Goal: Task Accomplishment & Management: Use online tool/utility

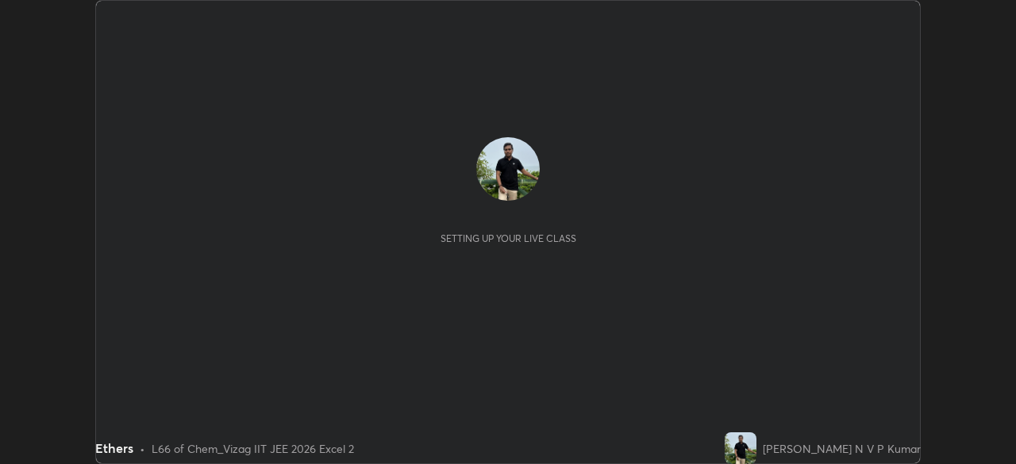
scroll to position [464, 1015]
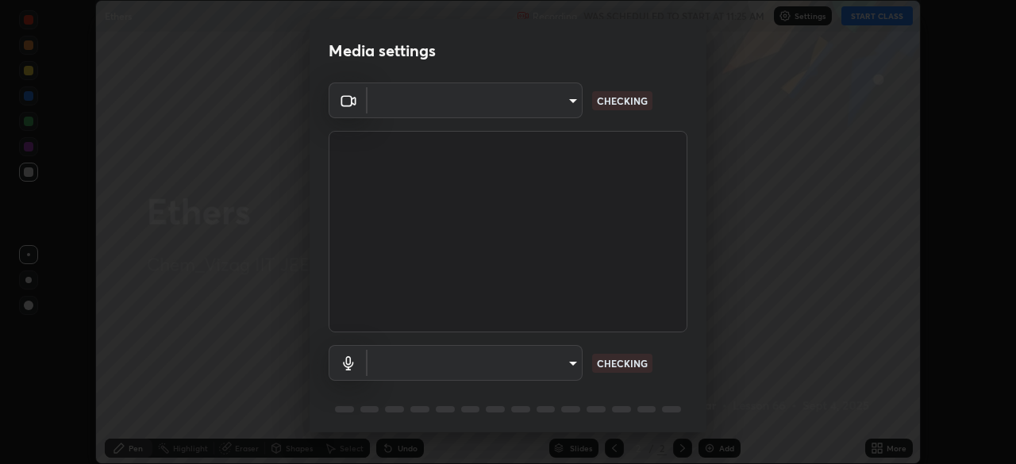
type input "fab681ba750bf75f06921e7f17ca069de0a3581fc79c581edb37af7783f8bcbb"
type input "34d041a7a13abf7411112e438eeba22a3237b589322c951489ae947f9fbe74f8"
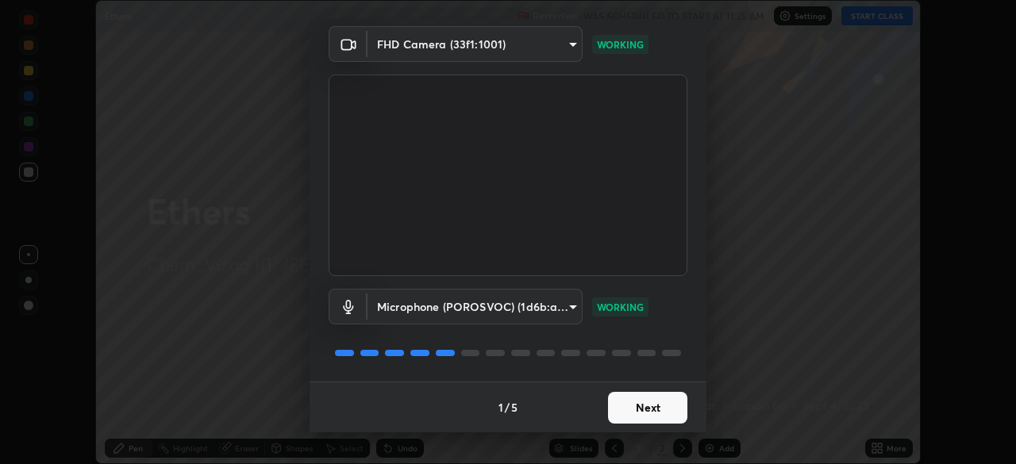
click at [668, 407] on button "Next" at bounding box center [647, 408] width 79 height 32
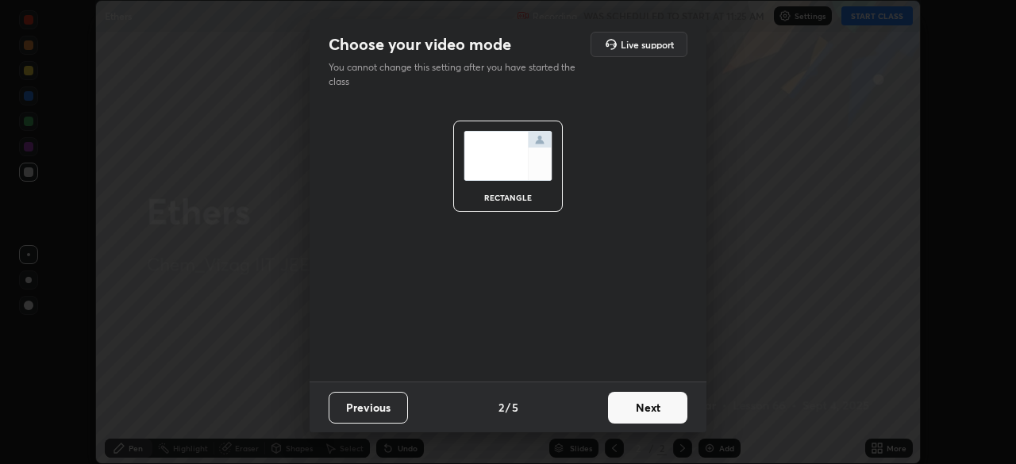
scroll to position [0, 0]
click at [673, 413] on button "Next" at bounding box center [647, 408] width 79 height 32
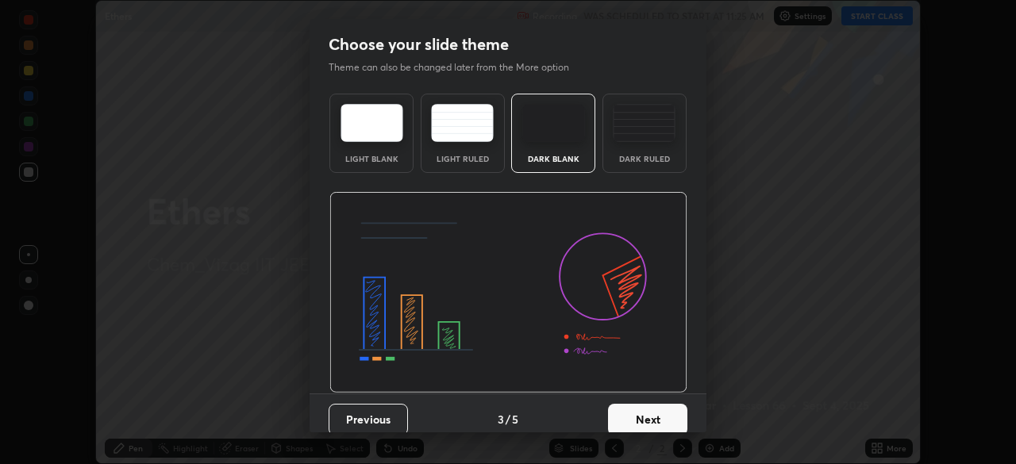
click at [659, 418] on button "Next" at bounding box center [647, 420] width 79 height 32
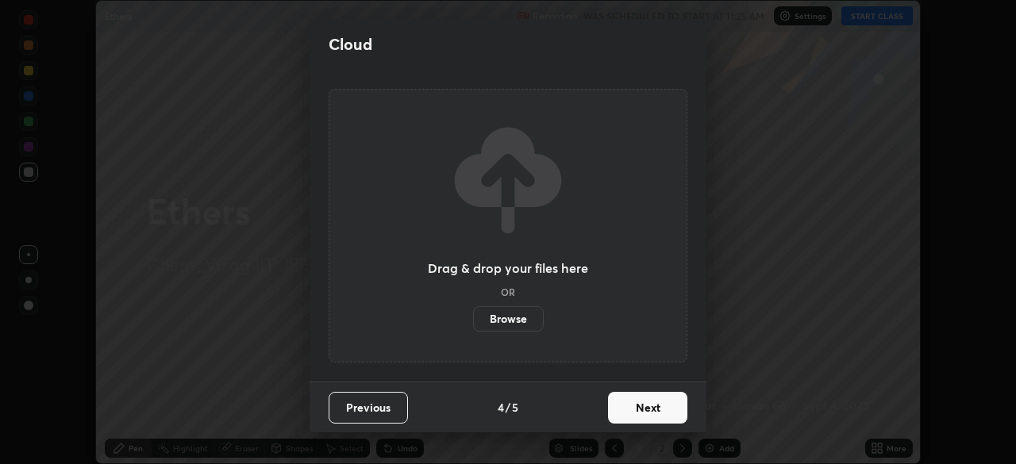
click at [664, 410] on button "Next" at bounding box center [647, 408] width 79 height 32
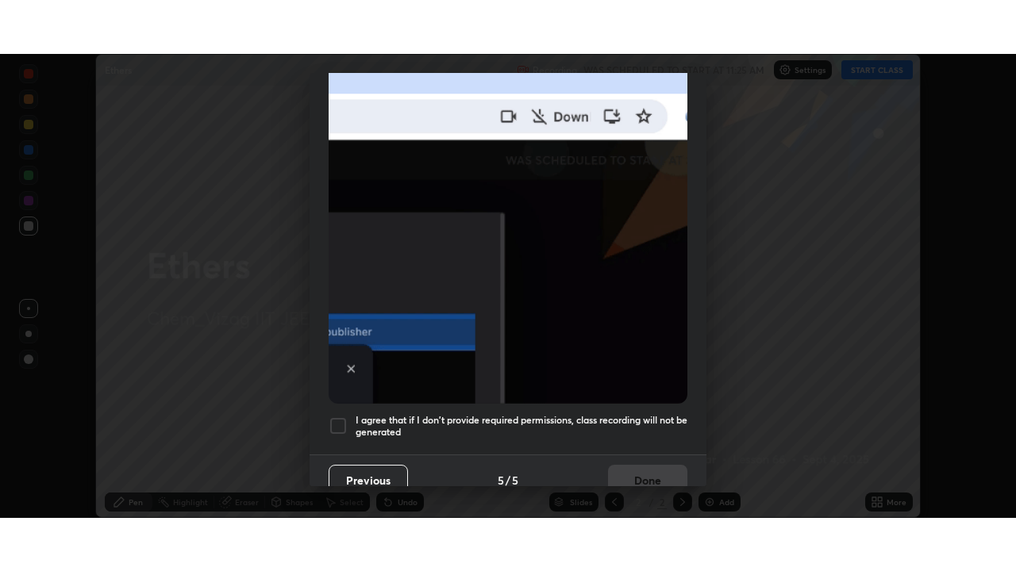
scroll to position [376, 0]
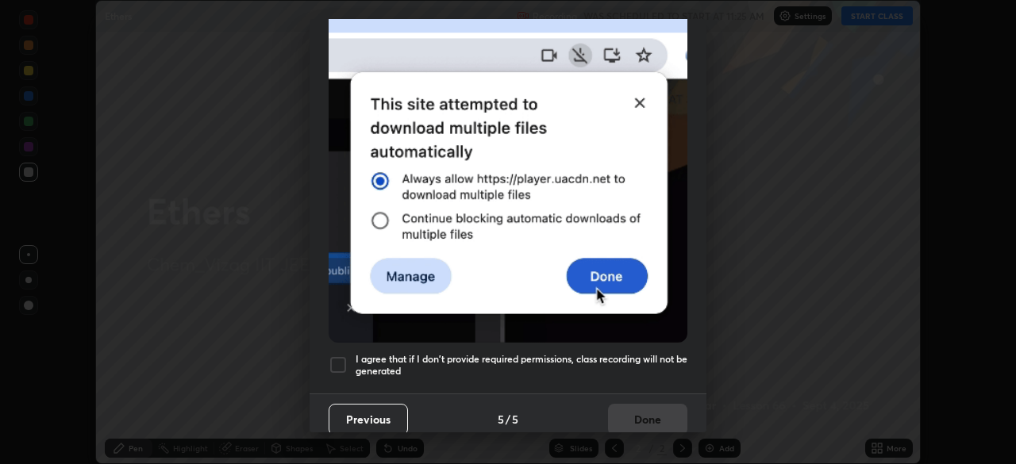
click at [646, 353] on h5 "I agree that if I don't provide required permissions, class recording will not …" at bounding box center [522, 365] width 332 height 25
click at [656, 413] on button "Done" at bounding box center [647, 420] width 79 height 32
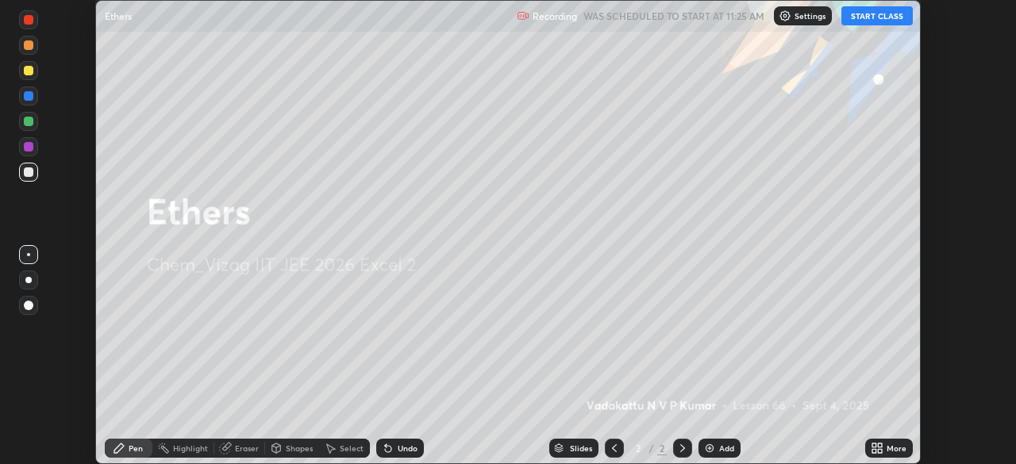
click at [884, 18] on button "START CLASS" at bounding box center [876, 15] width 71 height 19
click at [879, 451] on icon at bounding box center [880, 451] width 4 height 4
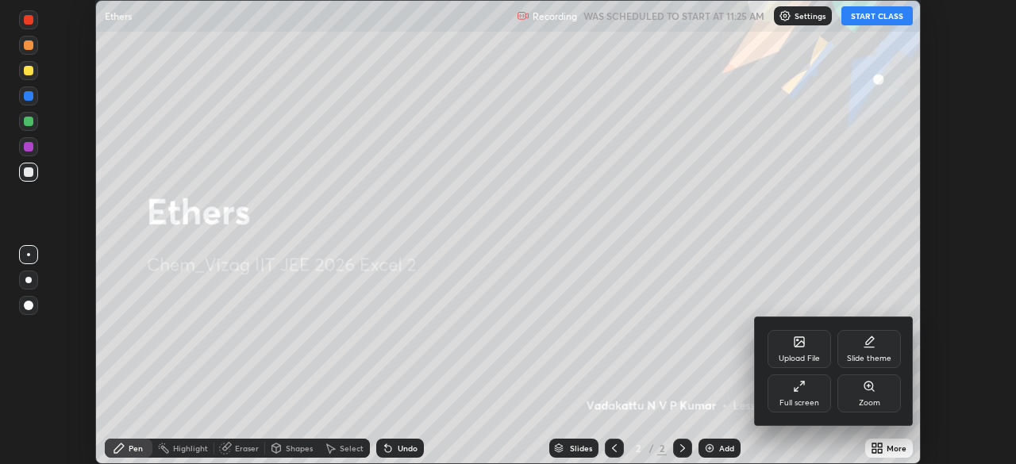
click at [811, 391] on div "Full screen" at bounding box center [799, 394] width 63 height 38
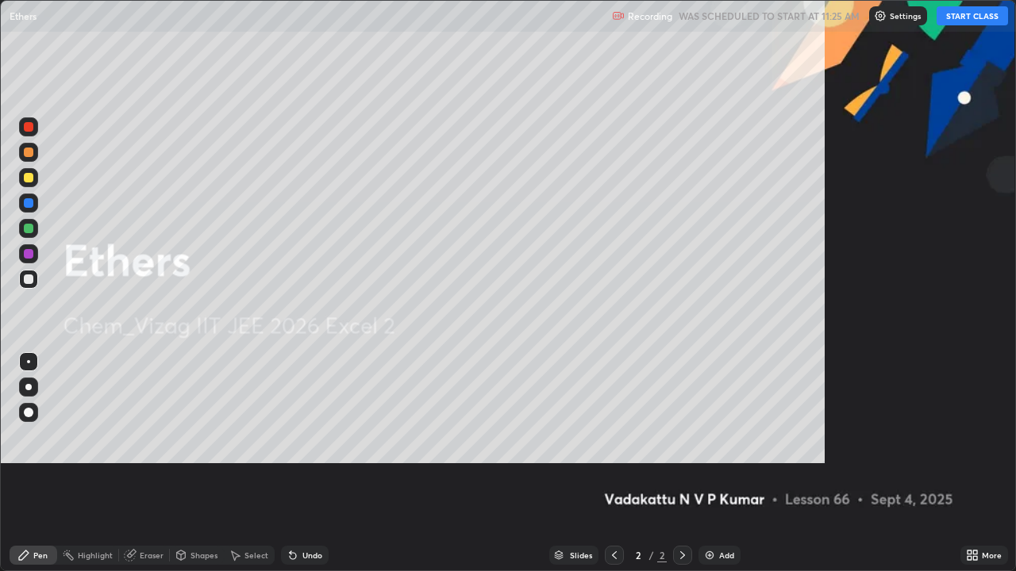
scroll to position [571, 1016]
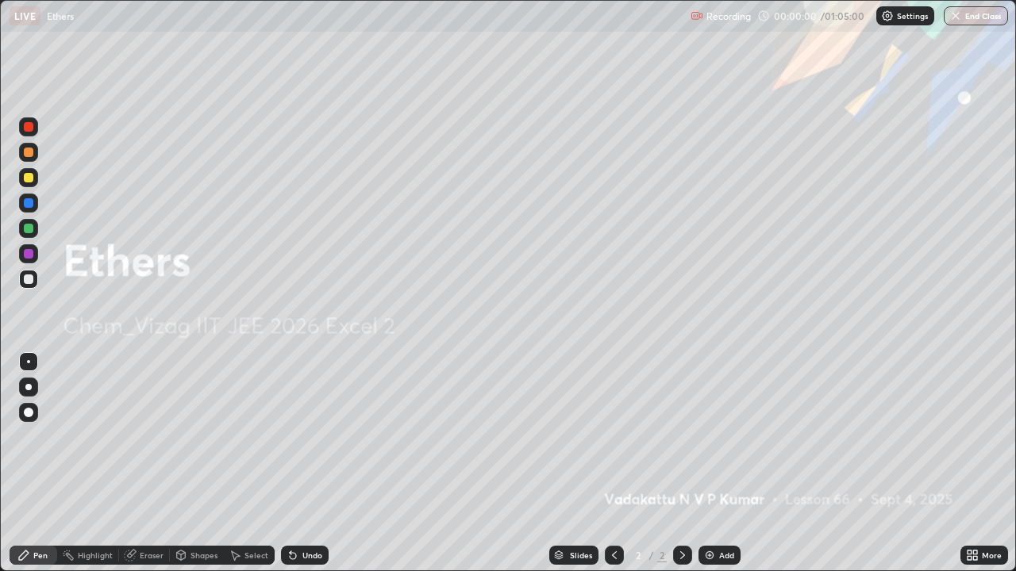
click at [714, 464] on div "Add" at bounding box center [719, 555] width 42 height 19
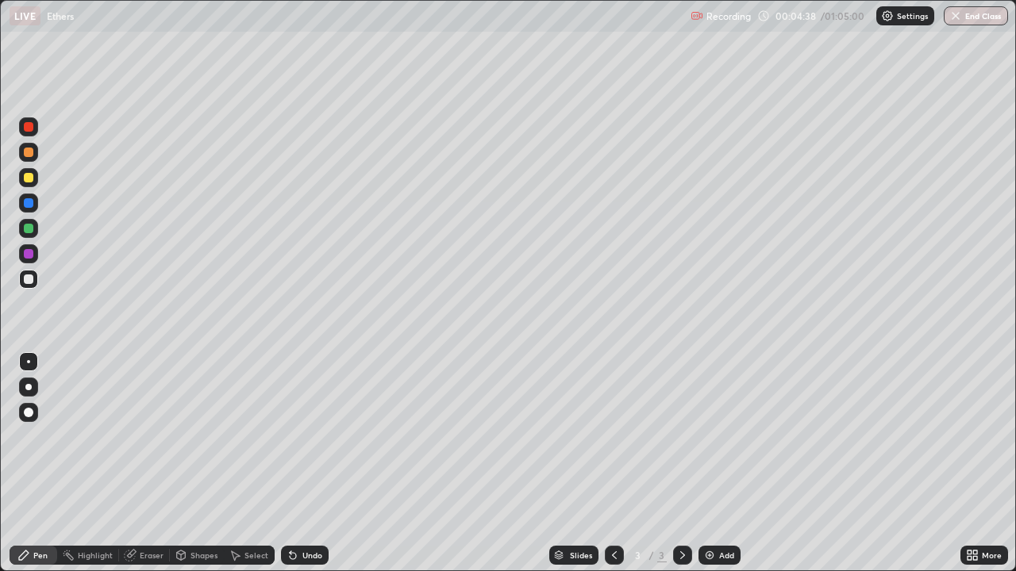
click at [25, 182] on div at bounding box center [29, 178] width 10 height 10
click at [262, 464] on div "Select" at bounding box center [249, 555] width 51 height 19
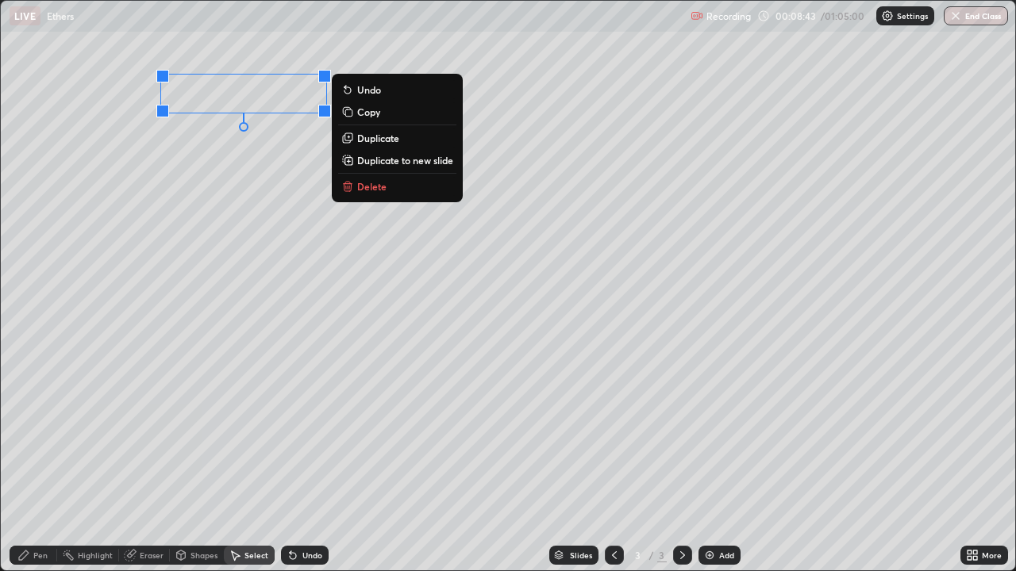
click at [376, 186] on p "Delete" at bounding box center [371, 186] width 29 height 13
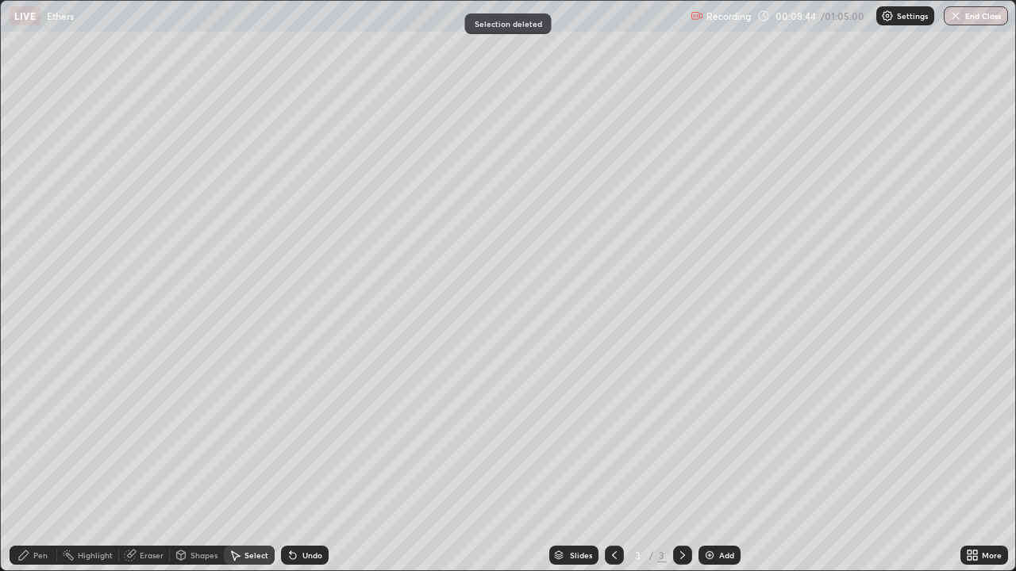
click at [44, 464] on div "Pen" at bounding box center [40, 556] width 14 height 8
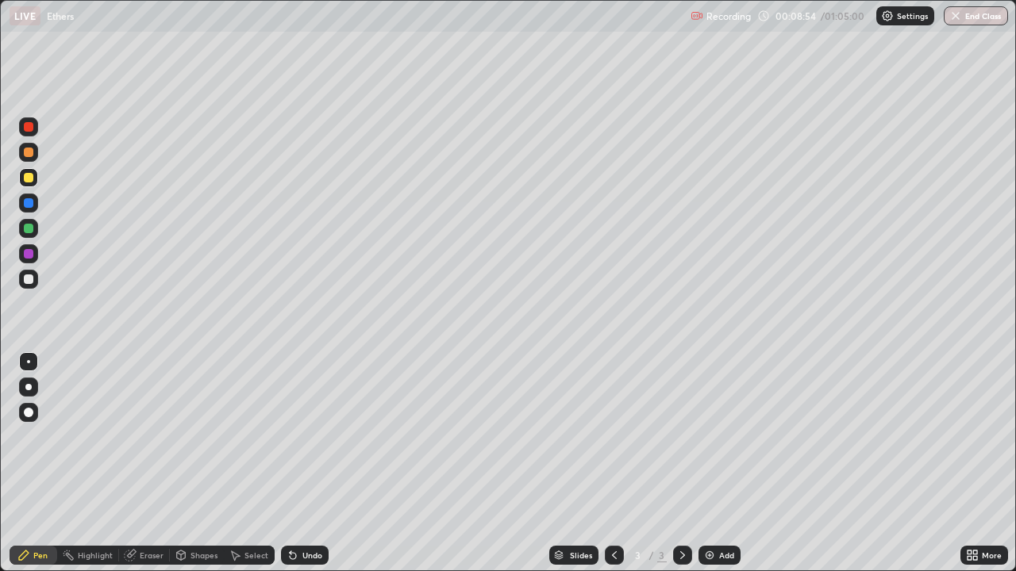
click at [239, 464] on icon at bounding box center [235, 555] width 13 height 13
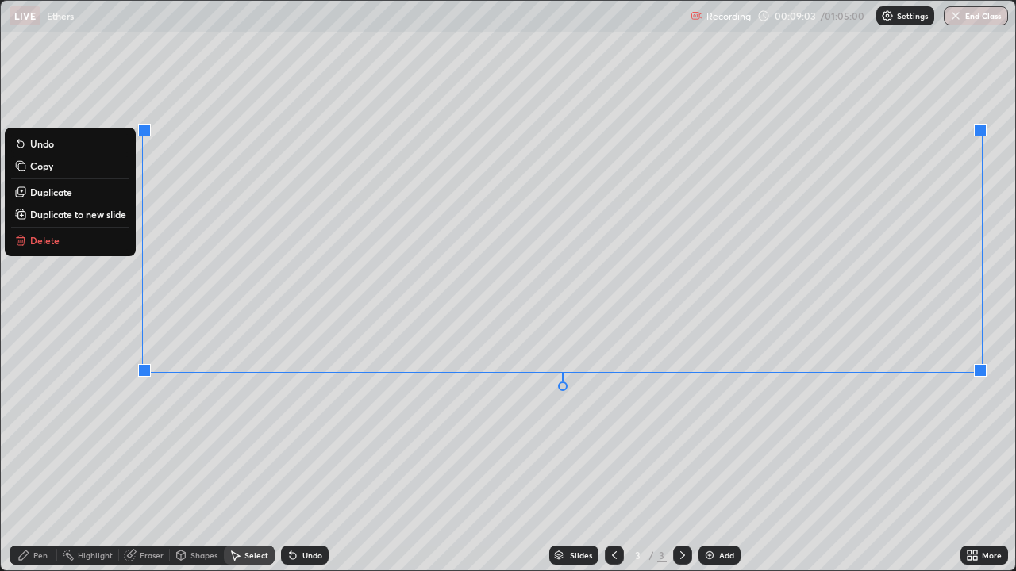
click at [49, 242] on p "Delete" at bounding box center [44, 240] width 29 height 13
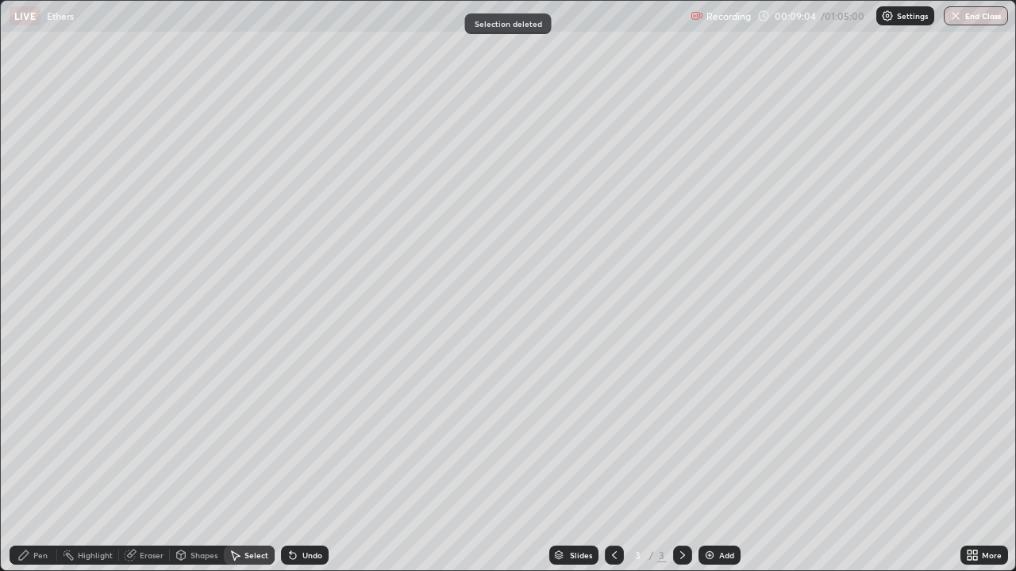
click at [46, 464] on div "Pen" at bounding box center [40, 556] width 14 height 8
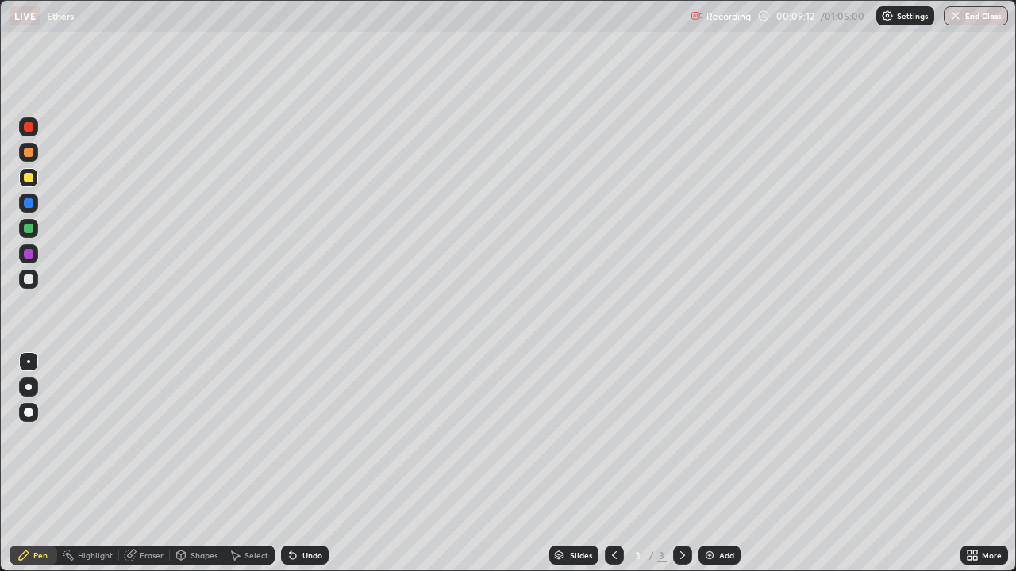
click at [155, 464] on div "Eraser" at bounding box center [152, 556] width 24 height 8
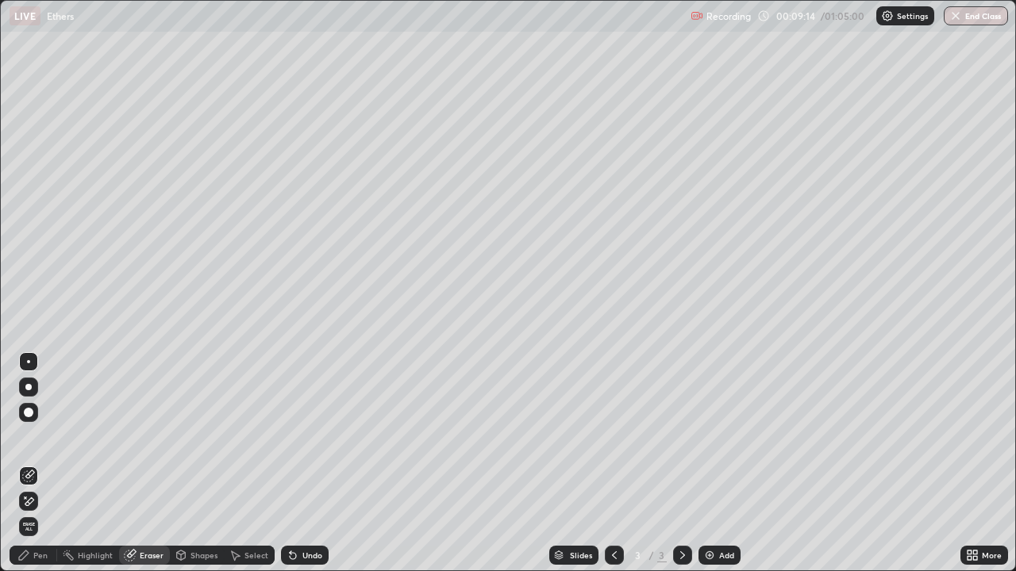
click at [34, 414] on div at bounding box center [28, 412] width 19 height 19
click at [46, 464] on div "Pen" at bounding box center [40, 556] width 14 height 8
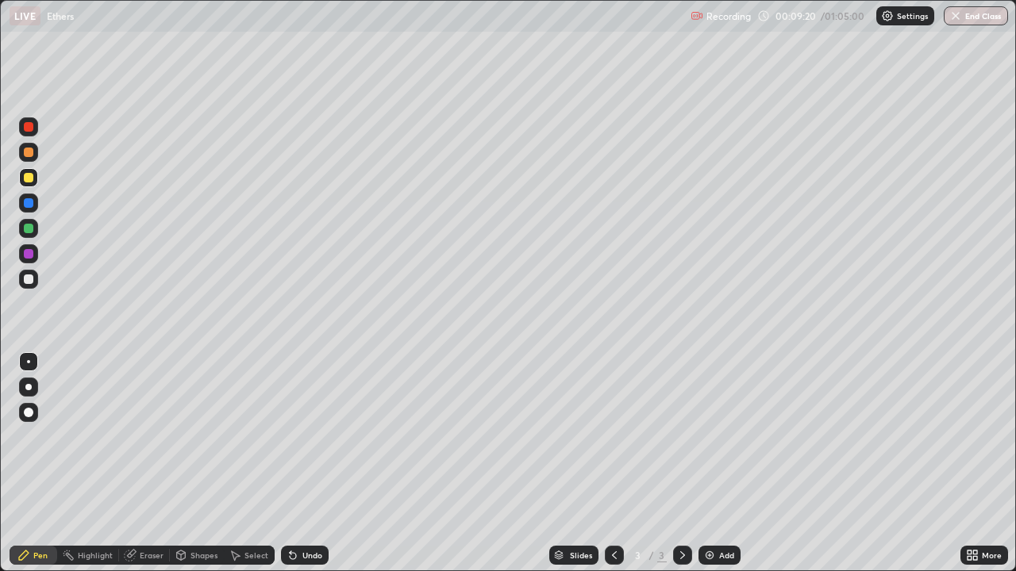
click at [31, 281] on div at bounding box center [29, 280] width 10 height 10
click at [256, 464] on div "Select" at bounding box center [256, 556] width 24 height 8
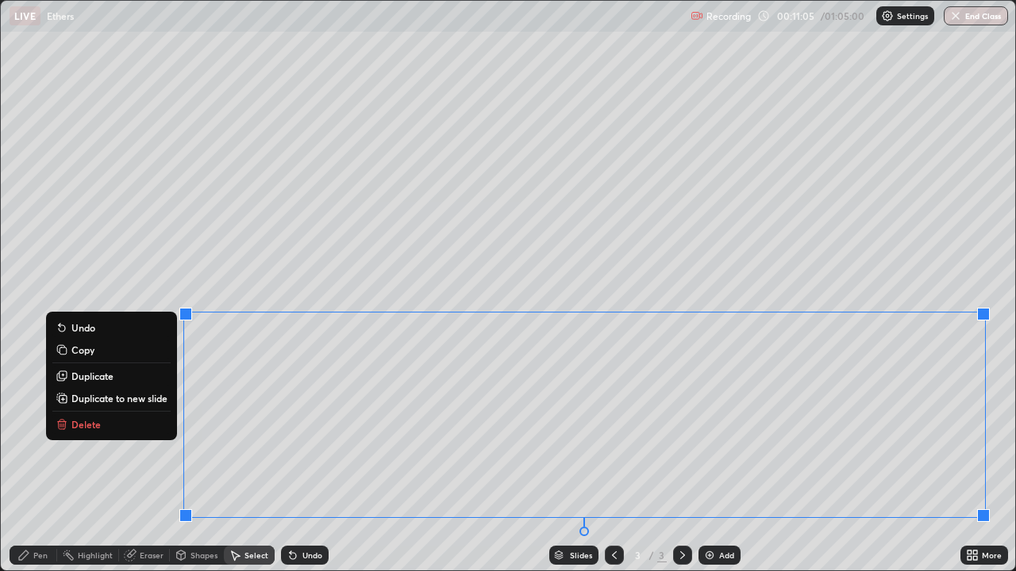
click at [97, 425] on p "Delete" at bounding box center [85, 424] width 29 height 13
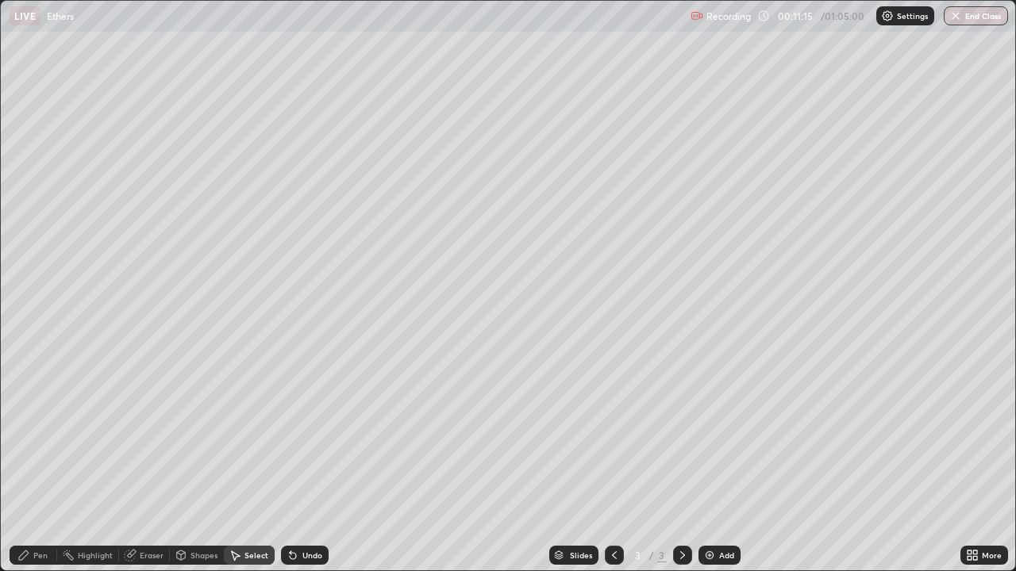
click at [41, 464] on div "Pen" at bounding box center [40, 556] width 14 height 8
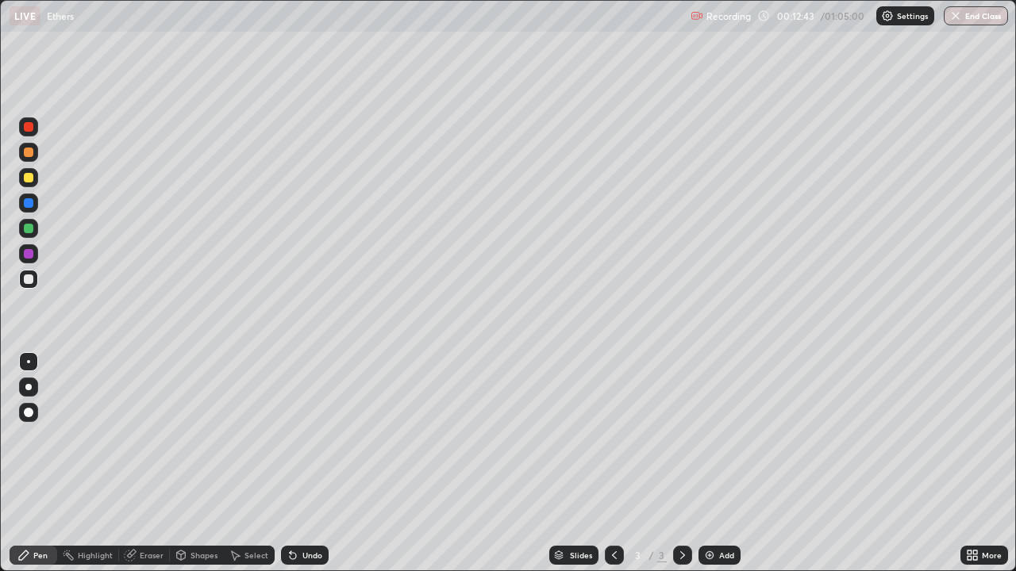
click at [152, 464] on div "Eraser" at bounding box center [152, 556] width 24 height 8
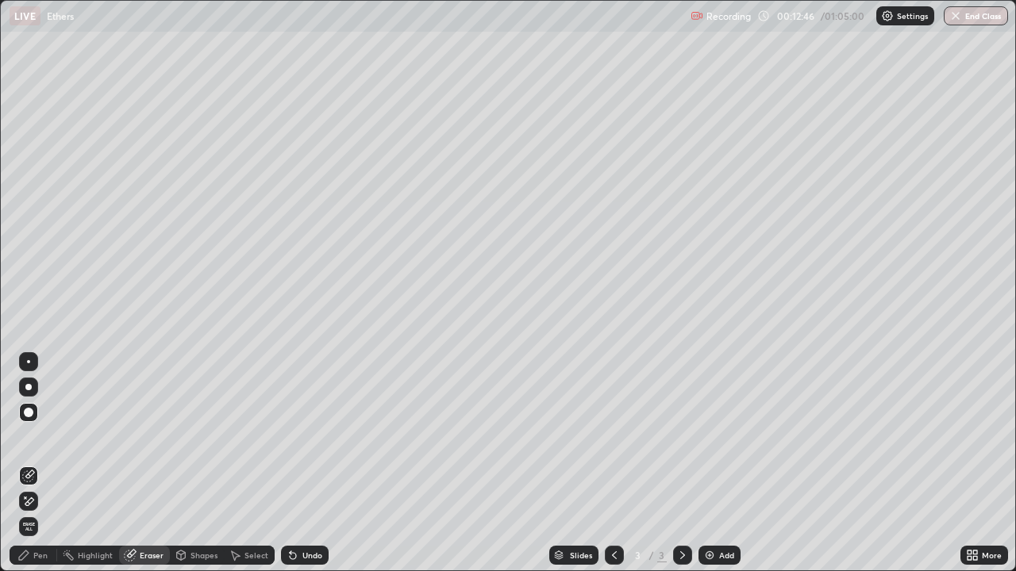
click at [49, 464] on div "Pen" at bounding box center [34, 555] width 48 height 19
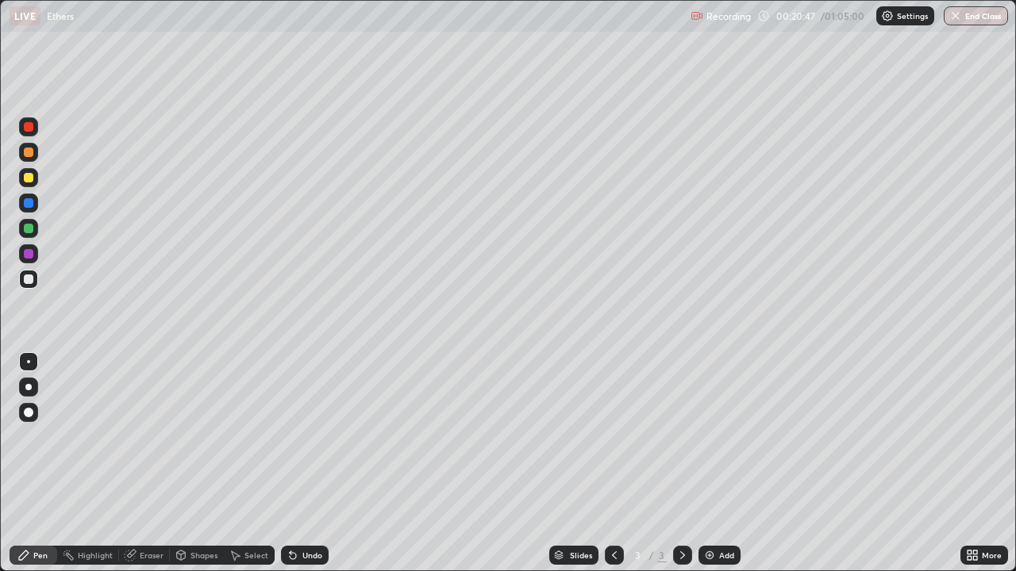
click at [33, 178] on div at bounding box center [29, 178] width 10 height 10
click at [239, 464] on icon at bounding box center [236, 557] width 9 height 10
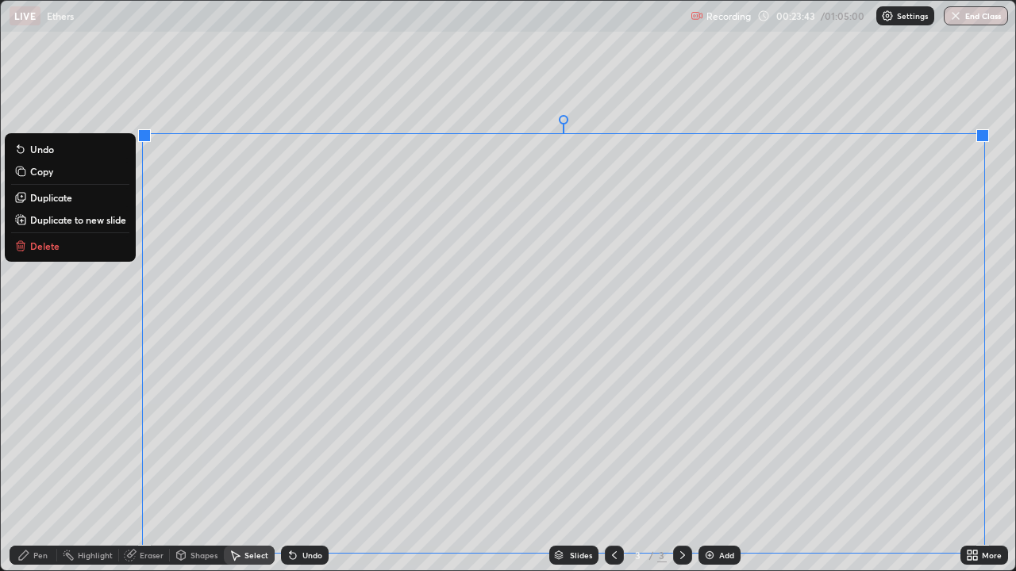
click at [56, 250] on p "Delete" at bounding box center [44, 246] width 29 height 13
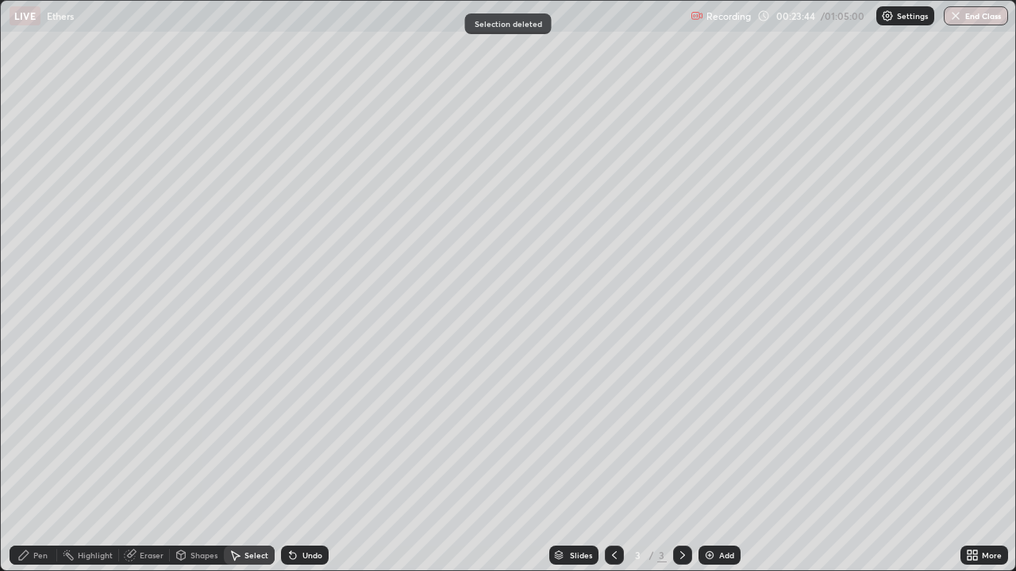
click at [153, 464] on div "Eraser" at bounding box center [152, 556] width 24 height 8
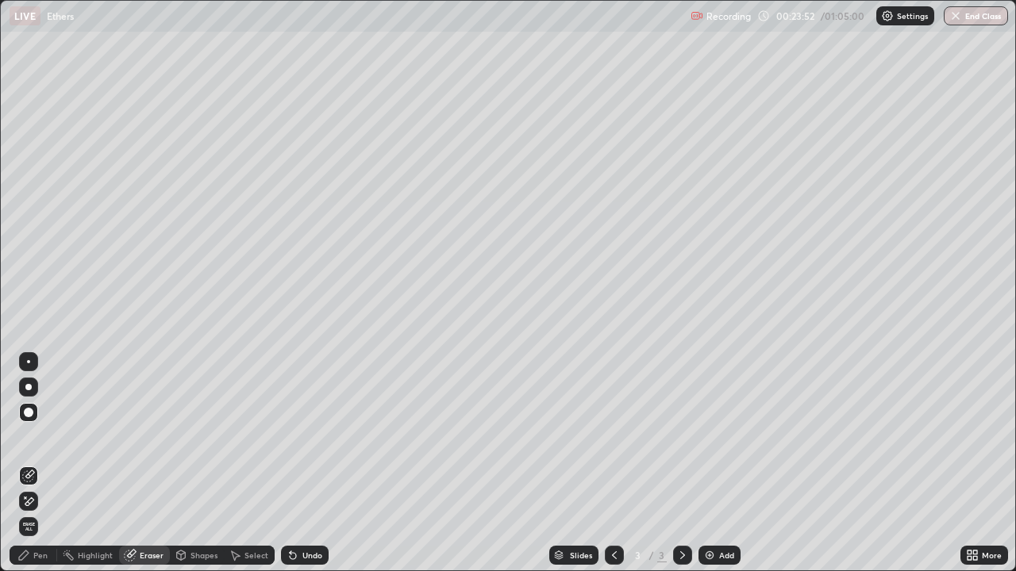
click at [50, 464] on div "Pen" at bounding box center [34, 555] width 48 height 19
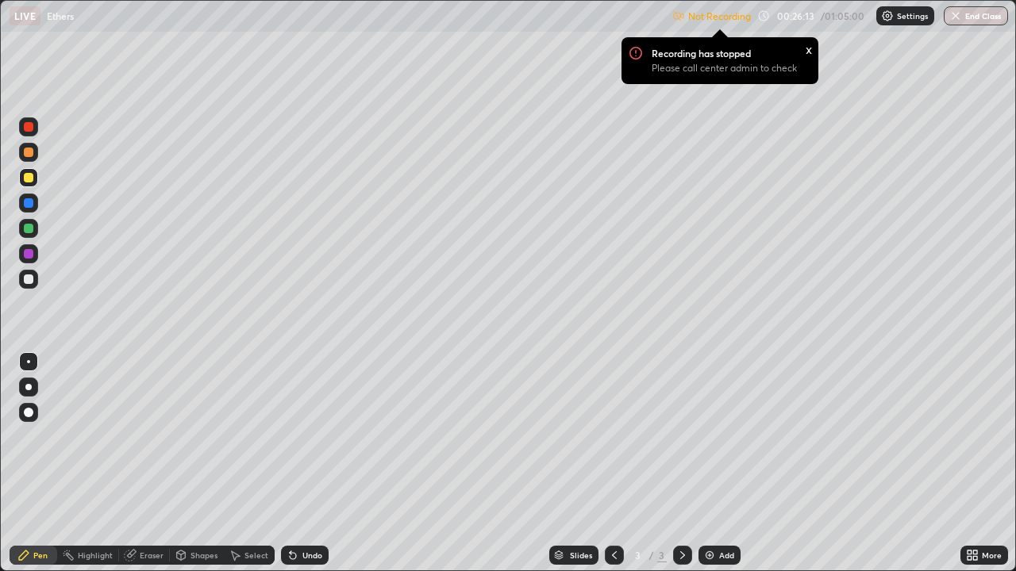
click at [889, 15] on img at bounding box center [887, 16] width 13 height 13
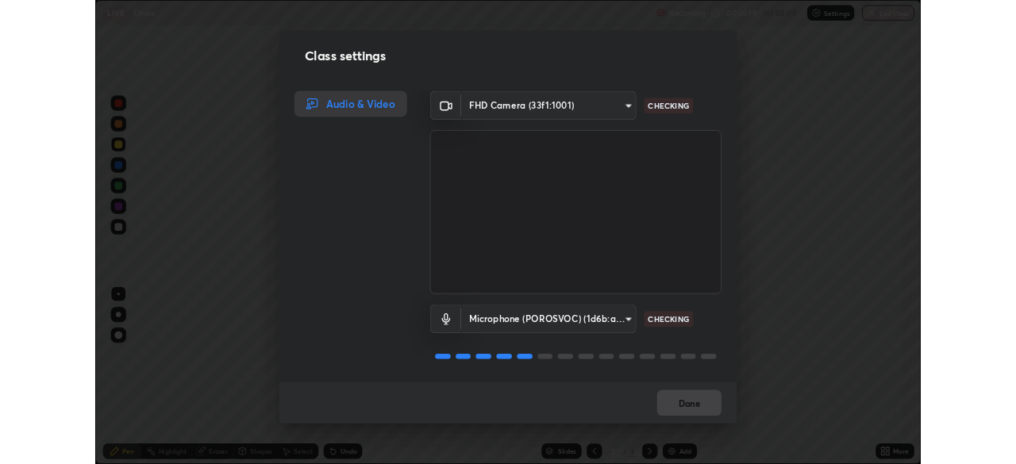
scroll to position [2, 0]
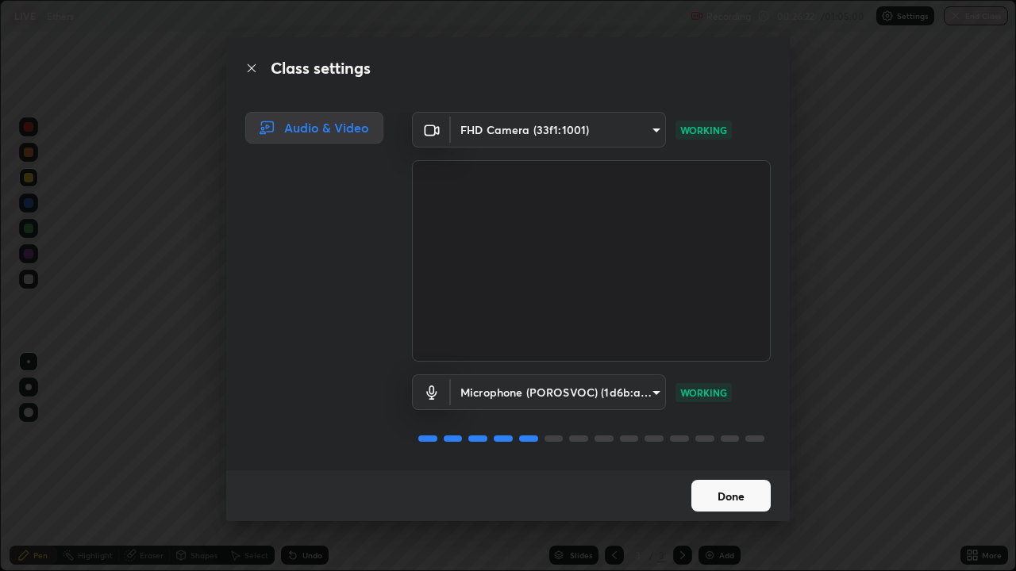
click at [751, 464] on button "Done" at bounding box center [730, 496] width 79 height 32
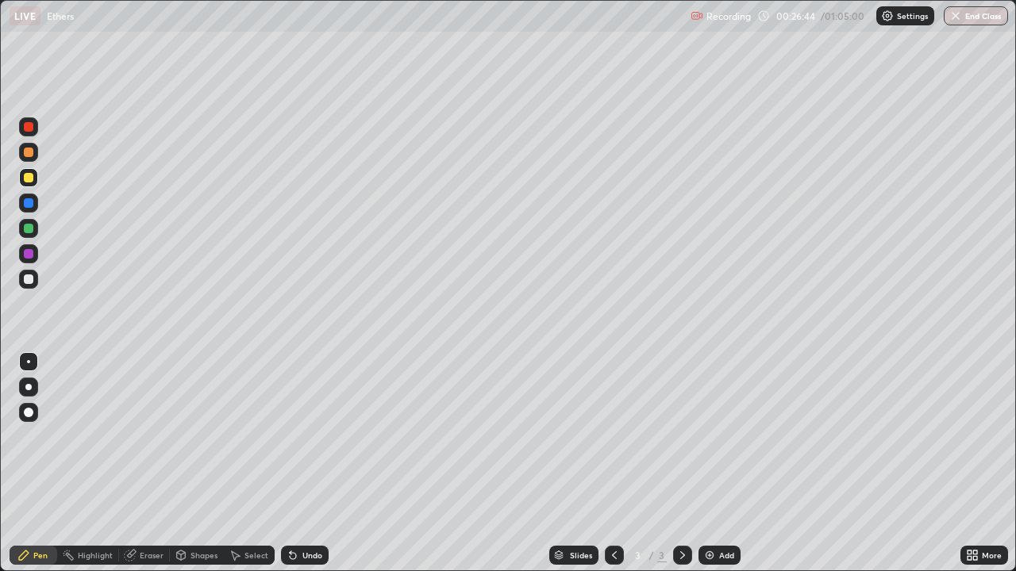
click at [260, 464] on div "Select" at bounding box center [256, 556] width 24 height 8
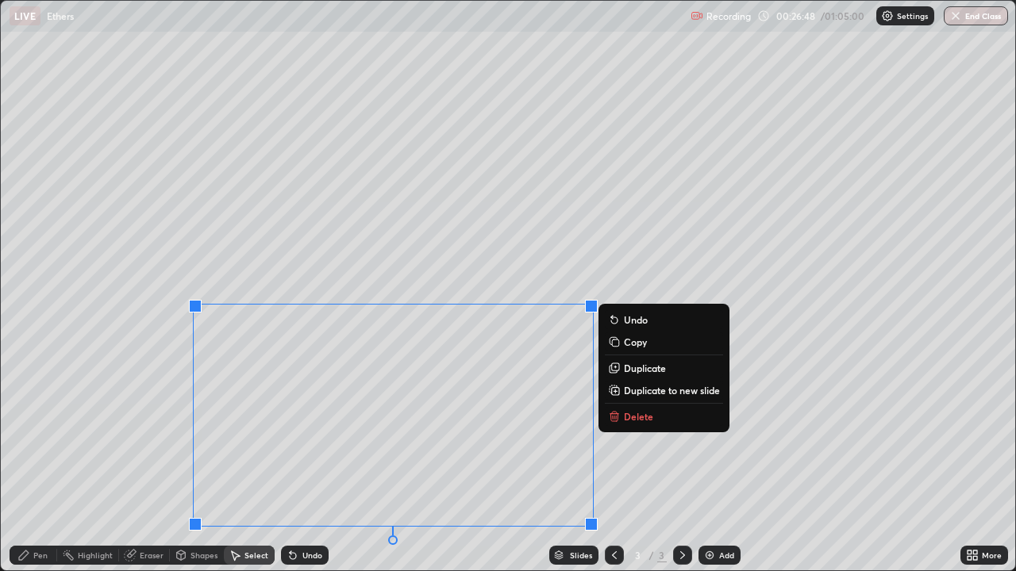
click at [614, 413] on icon at bounding box center [615, 413] width 6 height 2
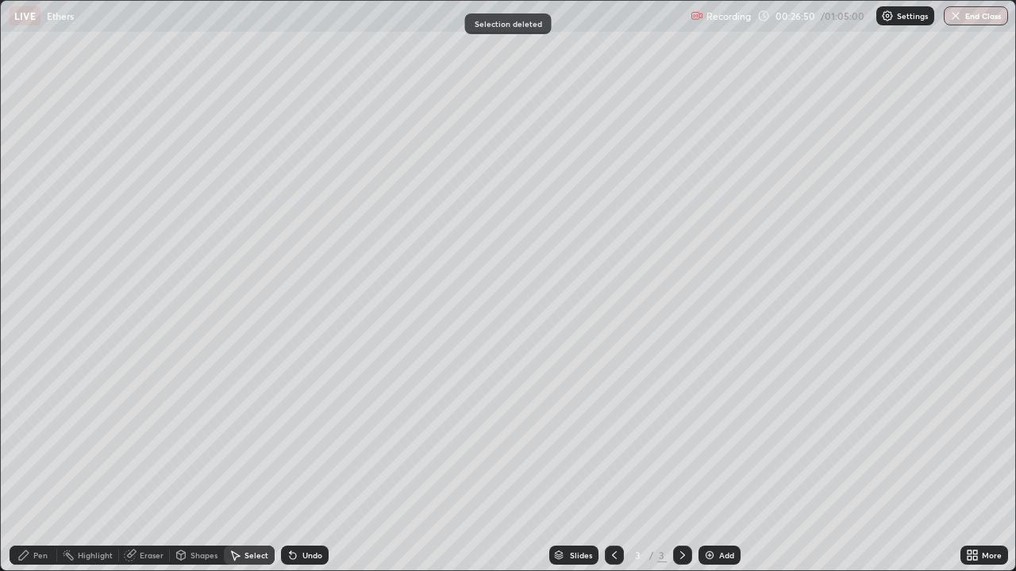
click at [160, 464] on div "Eraser" at bounding box center [152, 556] width 24 height 8
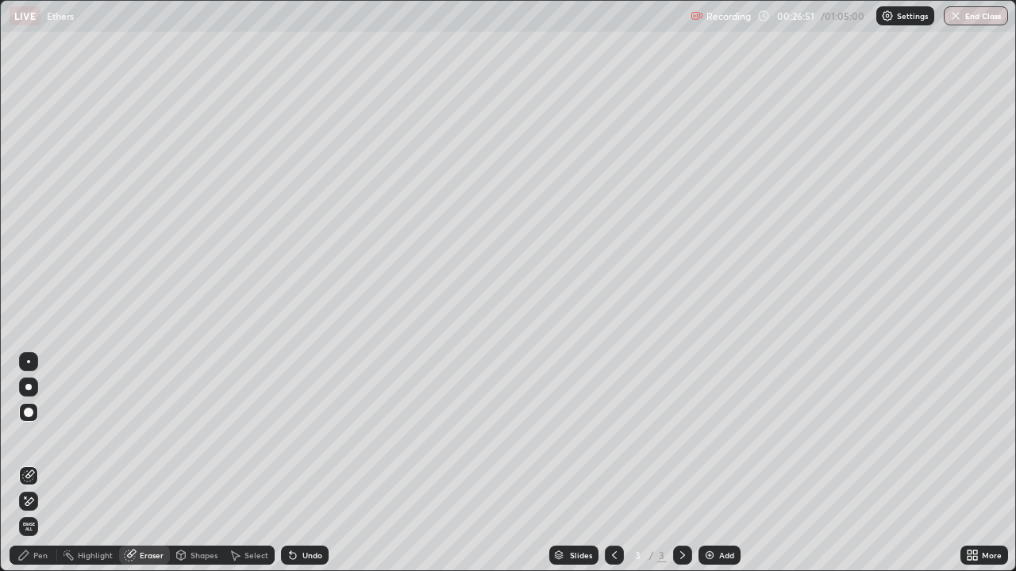
click at [39, 464] on div "Pen" at bounding box center [40, 556] width 14 height 8
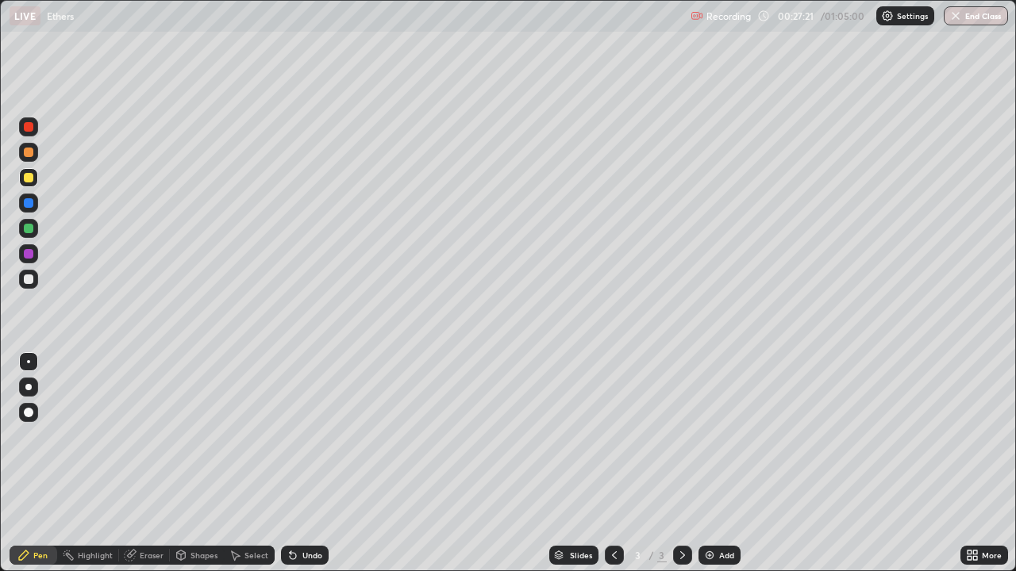
click at [152, 464] on div "Eraser" at bounding box center [152, 556] width 24 height 8
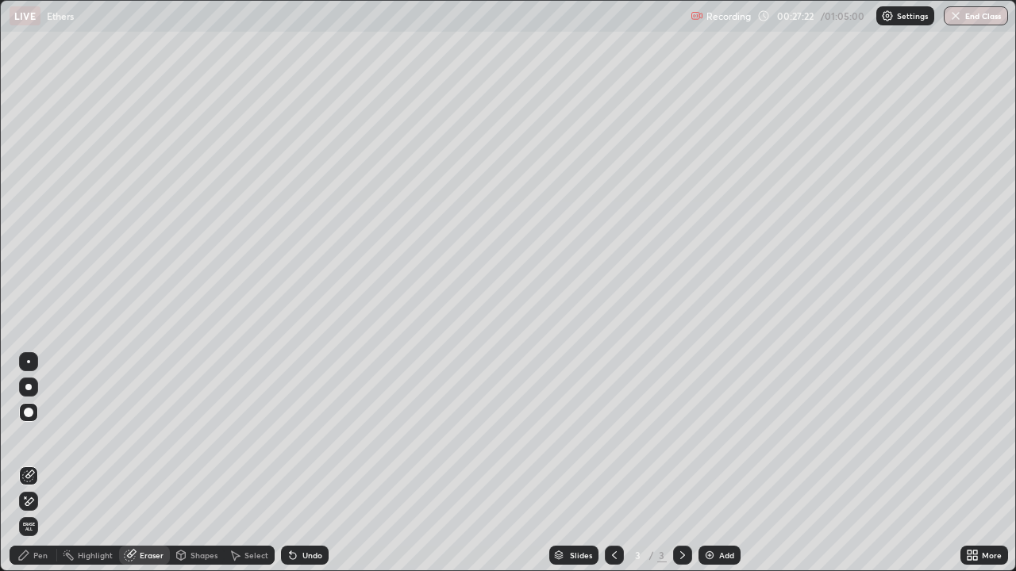
click at [40, 464] on div "Pen" at bounding box center [40, 556] width 14 height 8
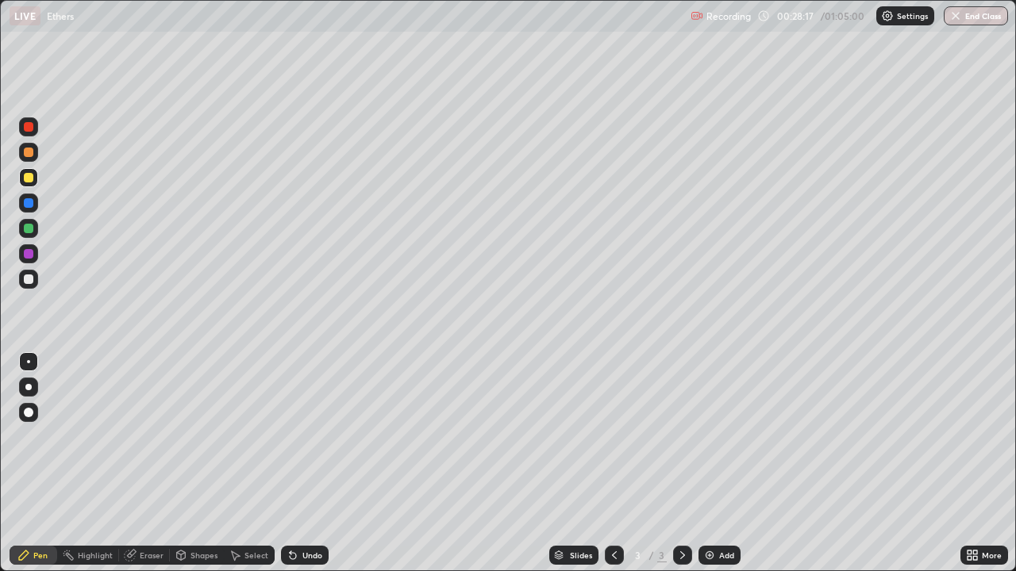
click at [253, 464] on div "Select" at bounding box center [256, 556] width 24 height 8
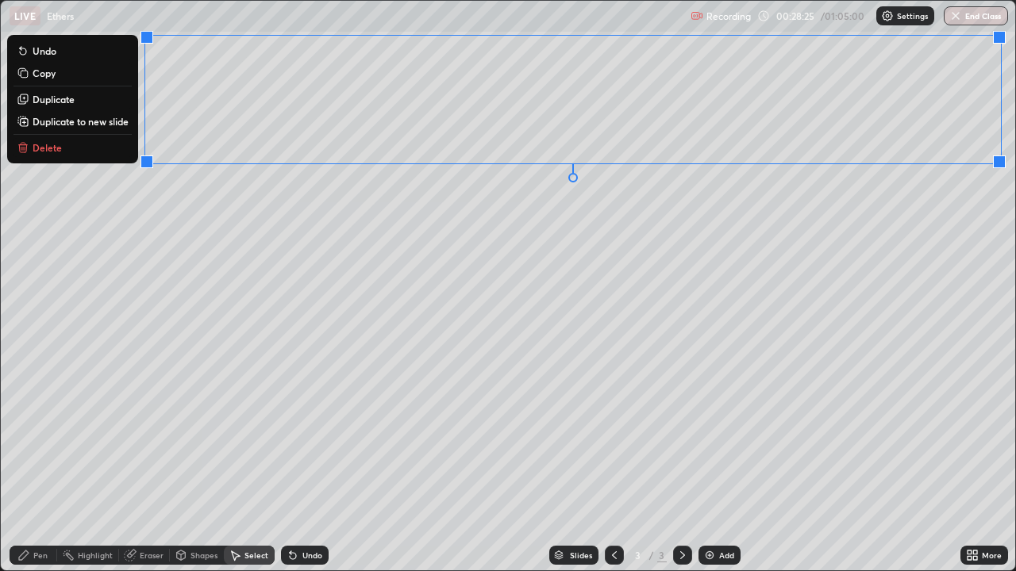
click at [54, 155] on button "Delete" at bounding box center [72, 147] width 118 height 19
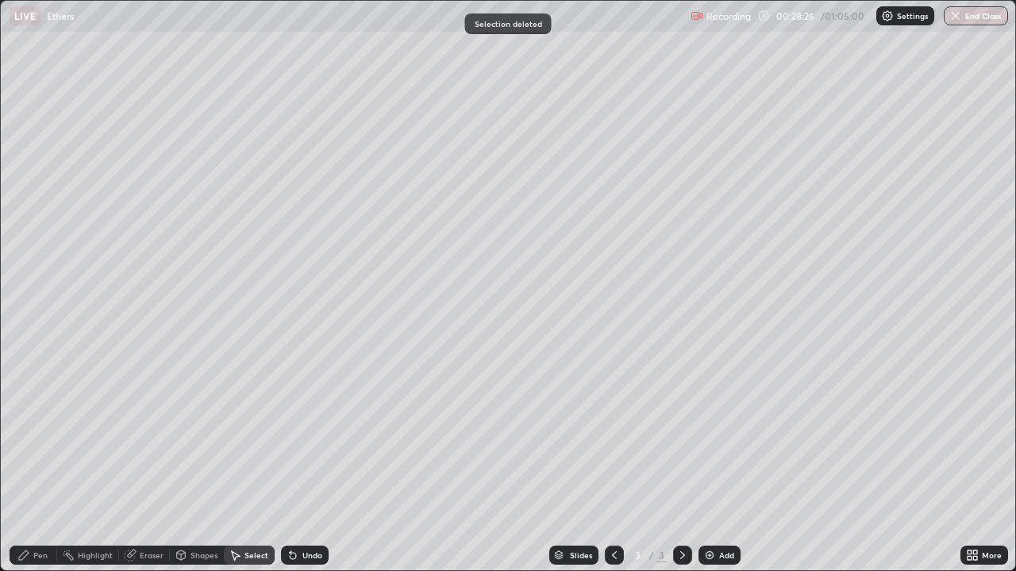
click at [49, 464] on div "Pen" at bounding box center [34, 555] width 48 height 19
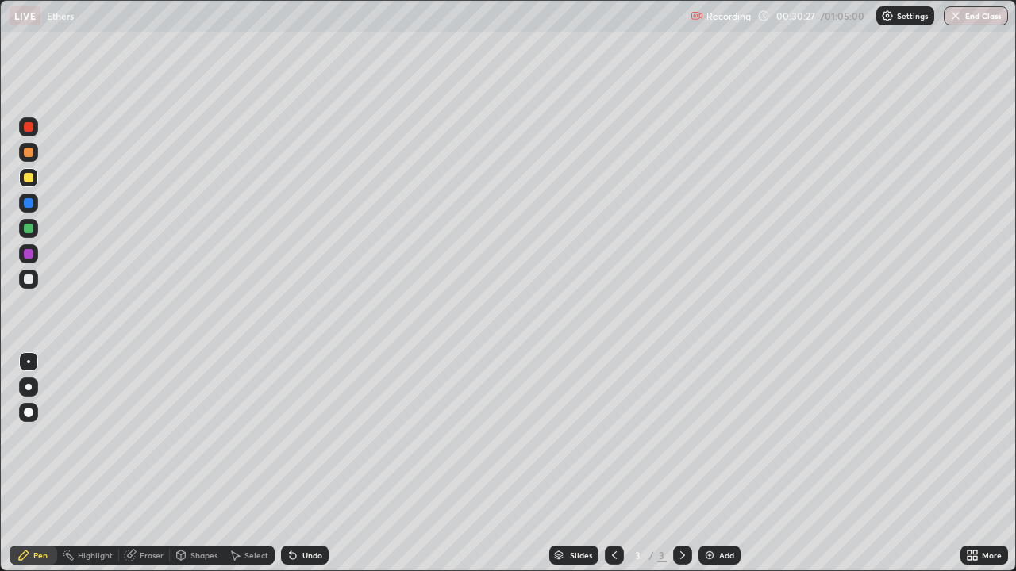
click at [245, 464] on div "Select" at bounding box center [256, 556] width 24 height 8
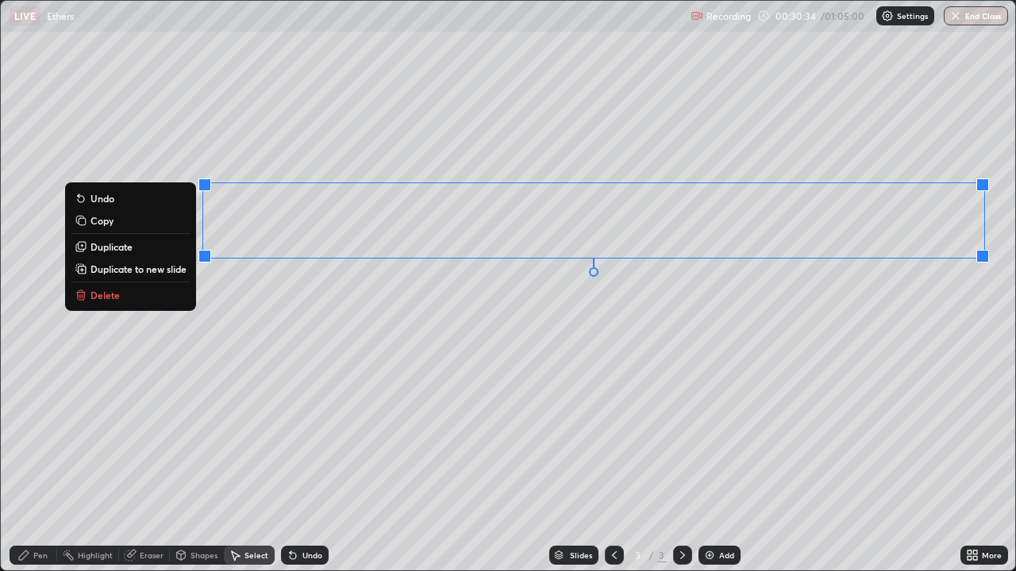
click at [105, 294] on p "Delete" at bounding box center [104, 295] width 29 height 13
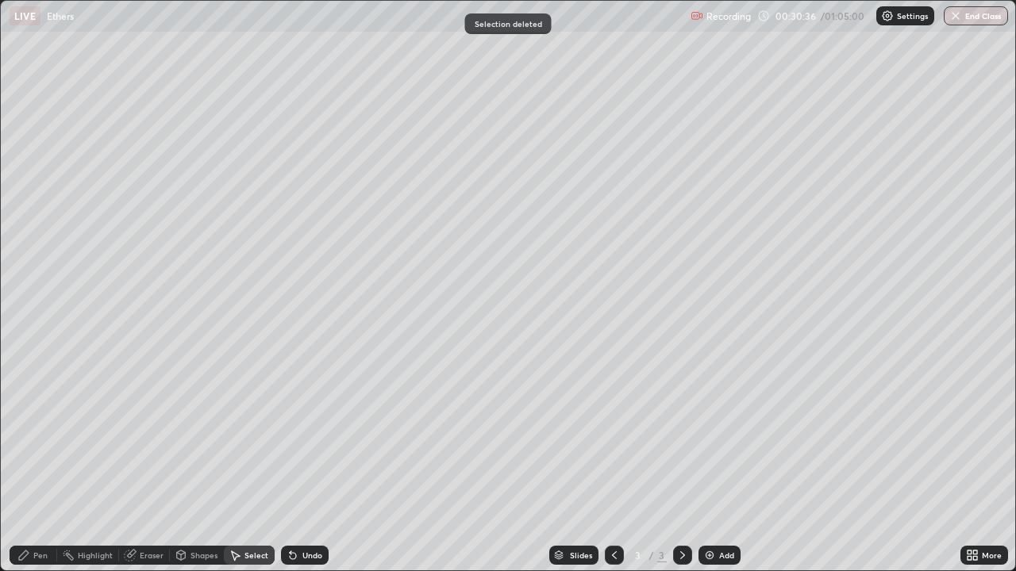
click at [148, 464] on div "Eraser" at bounding box center [152, 556] width 24 height 8
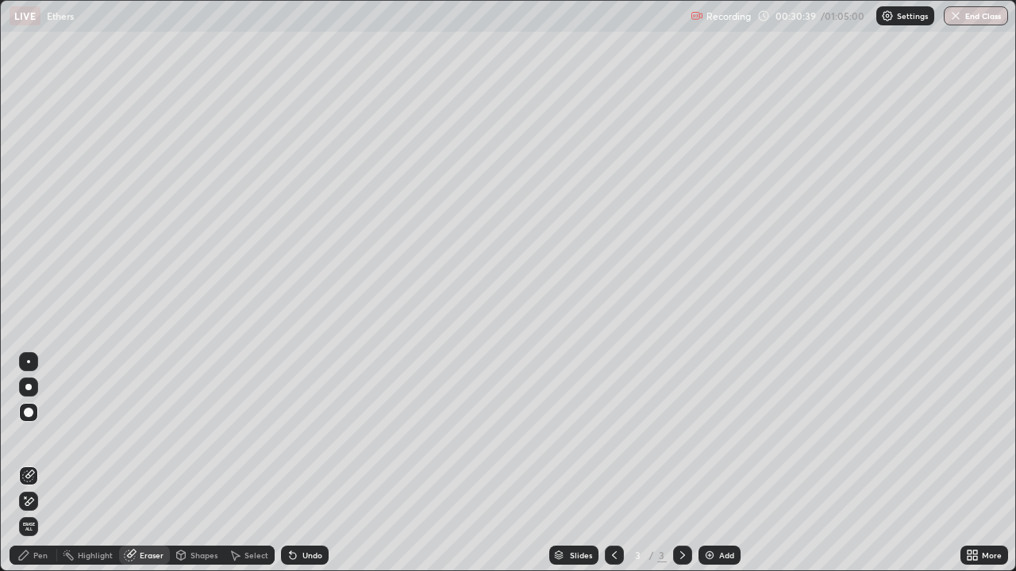
click at [43, 464] on div "Pen" at bounding box center [40, 556] width 14 height 8
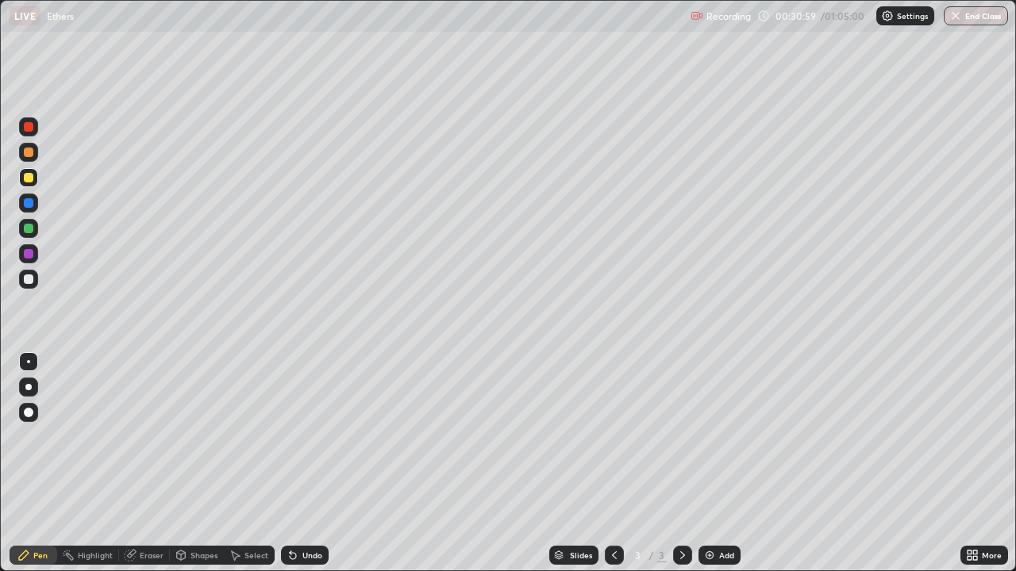
click at [158, 464] on div "Eraser" at bounding box center [152, 556] width 24 height 8
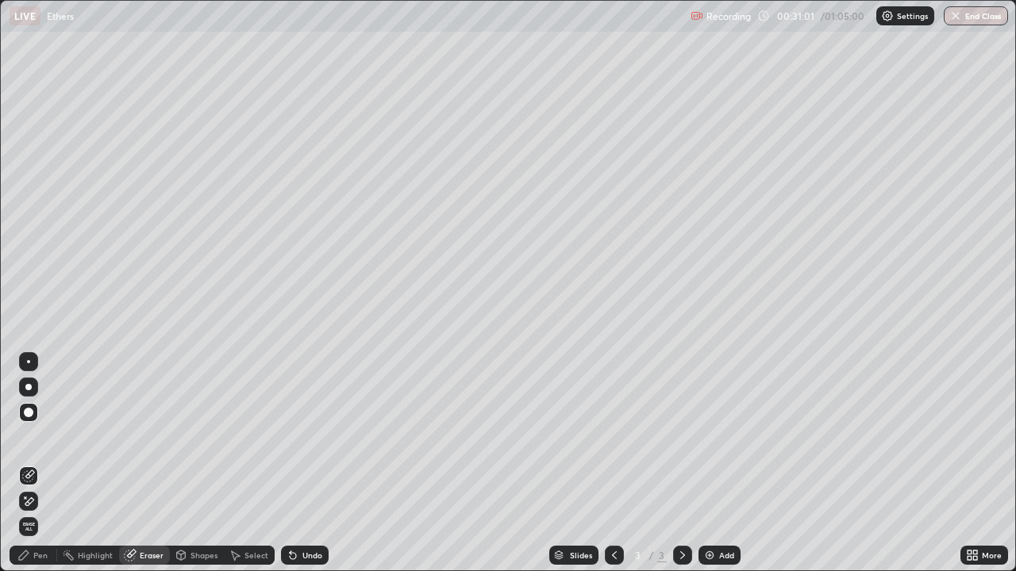
click at [44, 464] on div "Pen" at bounding box center [40, 556] width 14 height 8
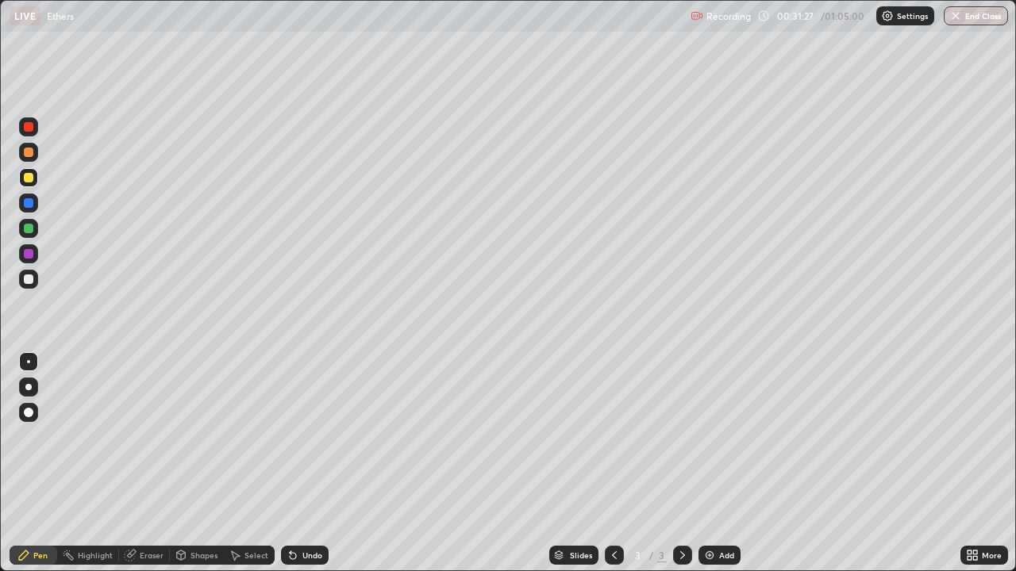
click at [160, 464] on div "Eraser" at bounding box center [144, 555] width 51 height 19
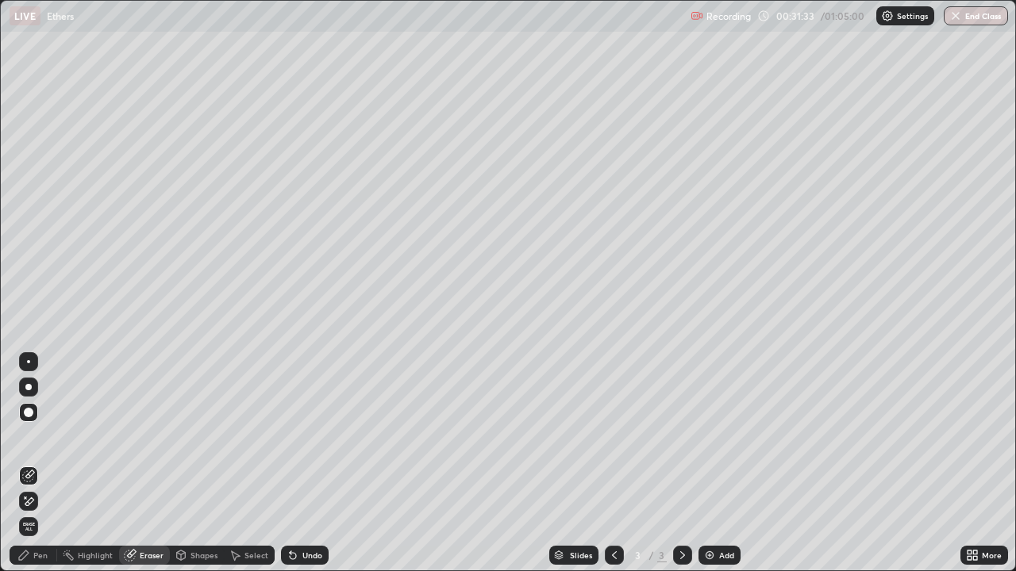
click at [45, 464] on div "Pen" at bounding box center [40, 556] width 14 height 8
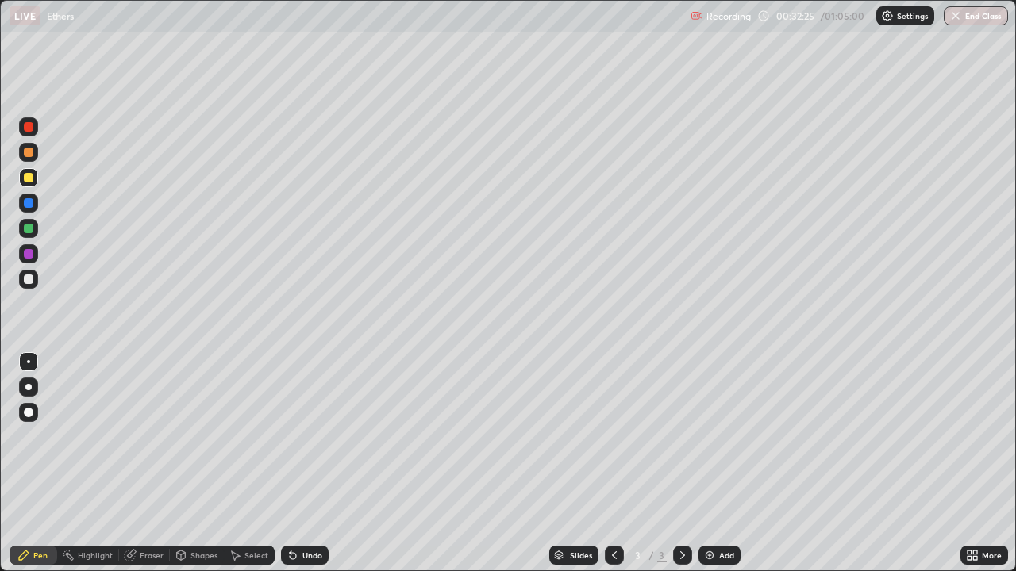
click at [154, 464] on div "Eraser" at bounding box center [144, 555] width 51 height 19
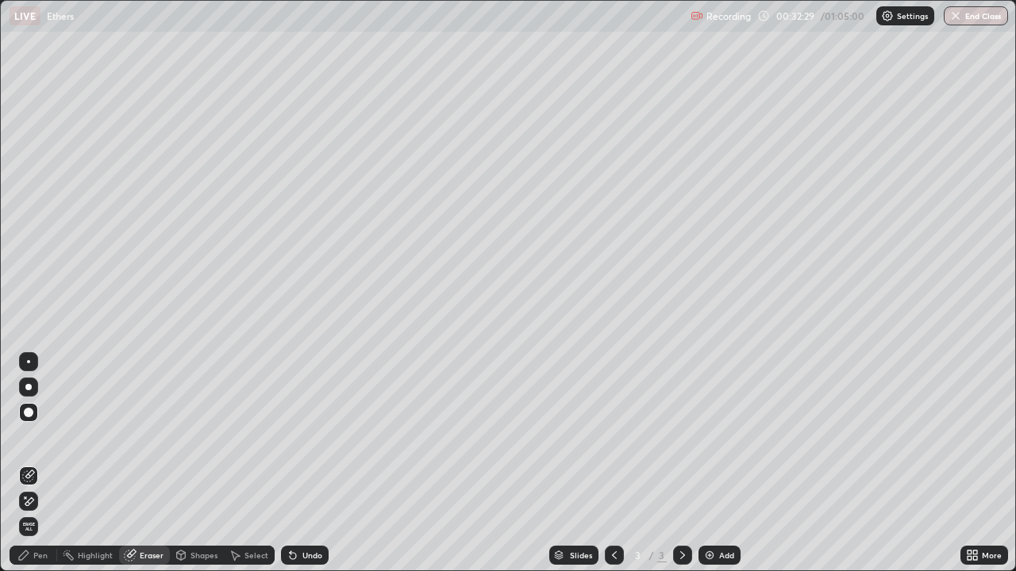
click at [41, 464] on div "Pen" at bounding box center [40, 556] width 14 height 8
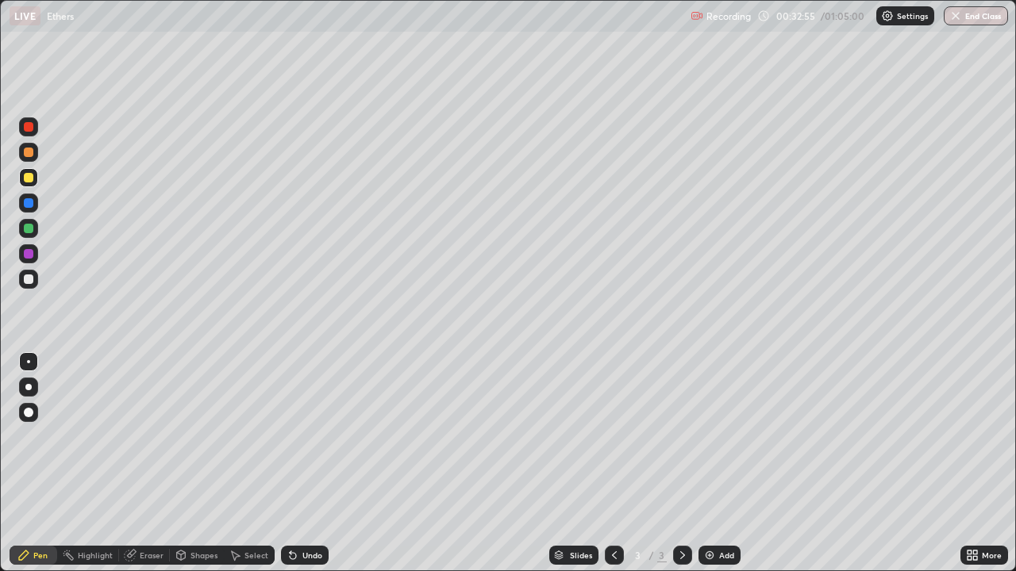
click at [147, 464] on div "Eraser" at bounding box center [152, 556] width 24 height 8
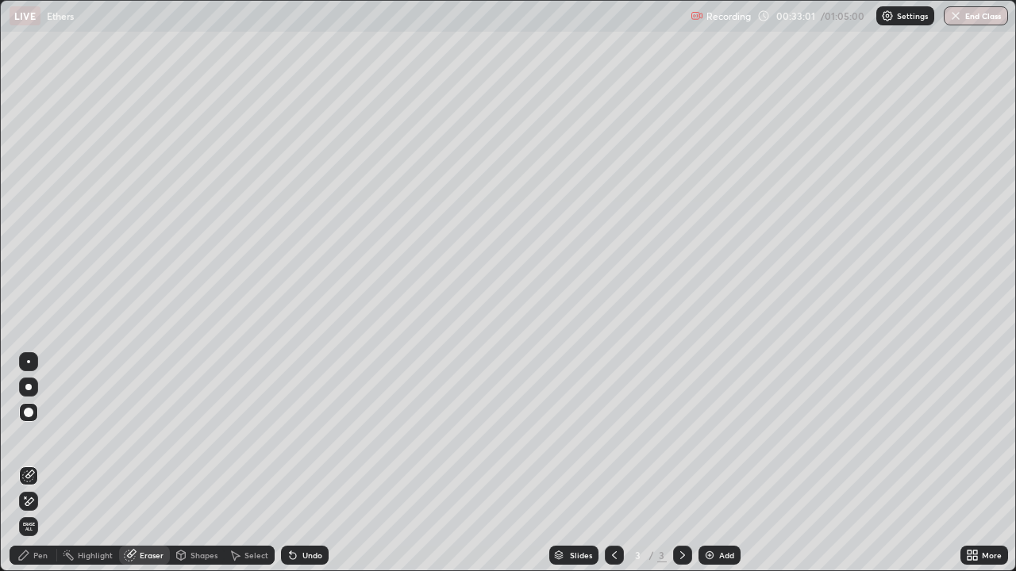
click at [51, 464] on div "Pen" at bounding box center [34, 555] width 48 height 19
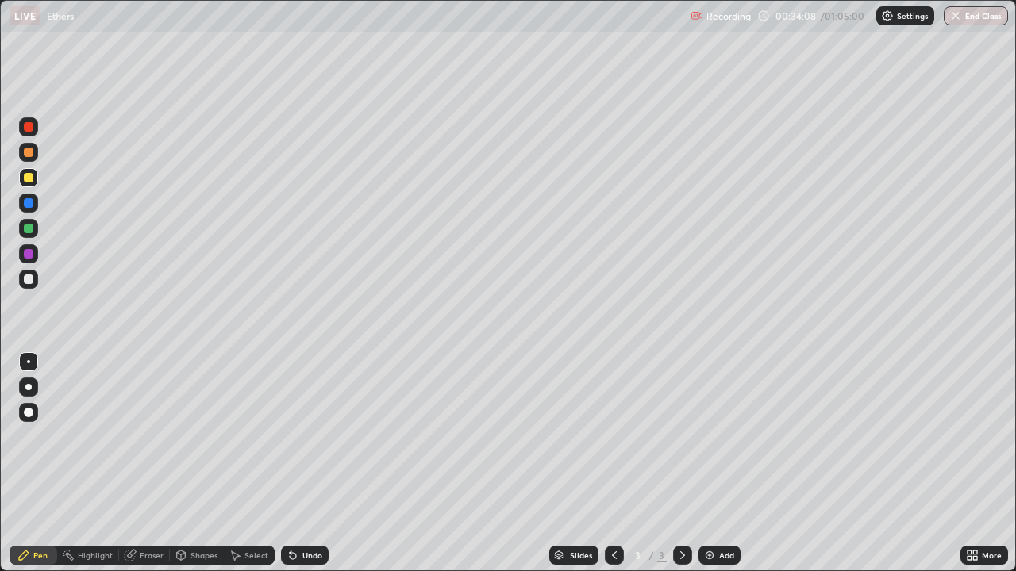
click at [256, 464] on div "Select" at bounding box center [256, 556] width 24 height 8
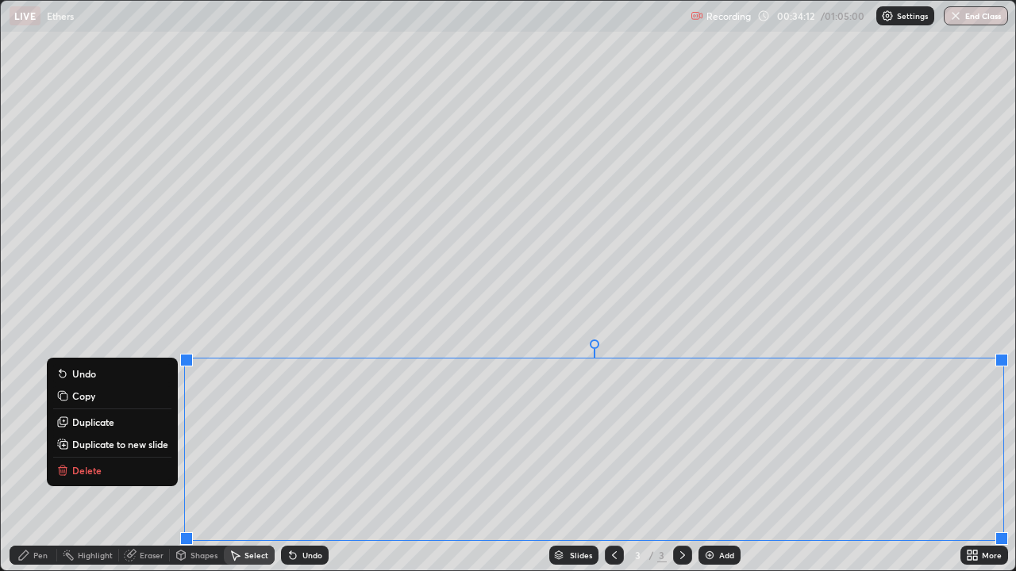
click at [100, 464] on button "Delete" at bounding box center [112, 470] width 118 height 19
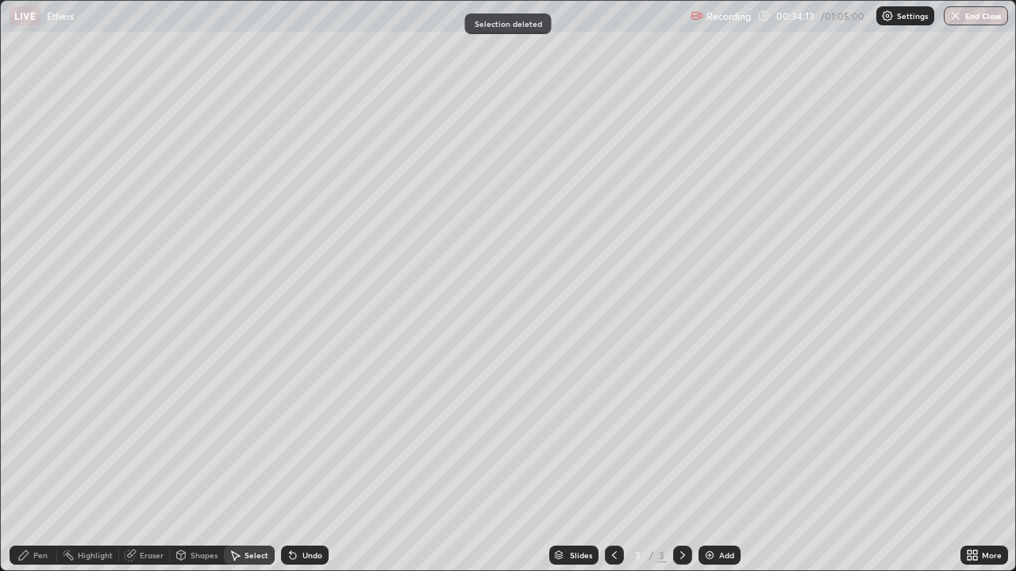
click at [161, 464] on div "Eraser" at bounding box center [152, 556] width 24 height 8
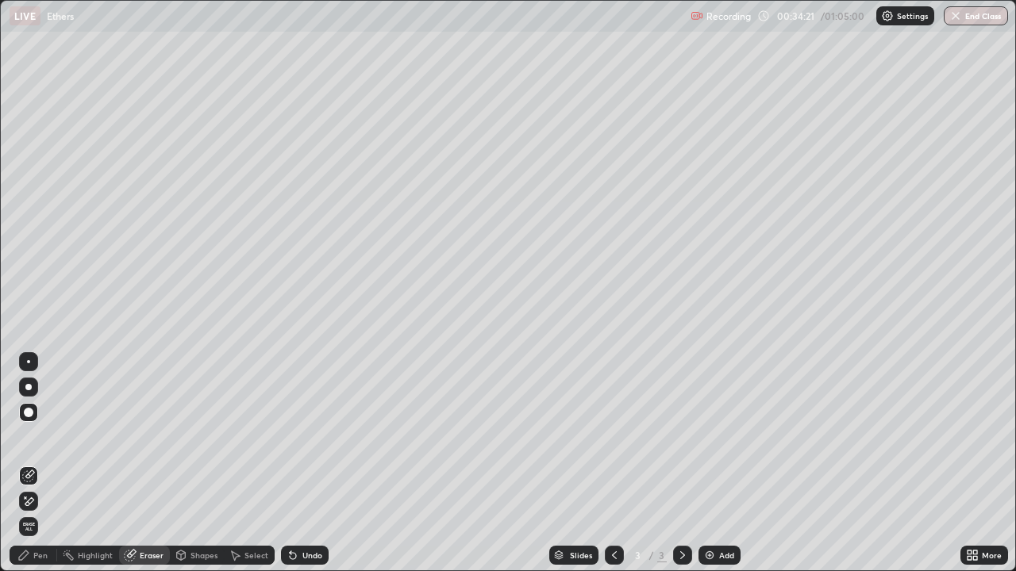
click at [44, 464] on div "Pen" at bounding box center [40, 556] width 14 height 8
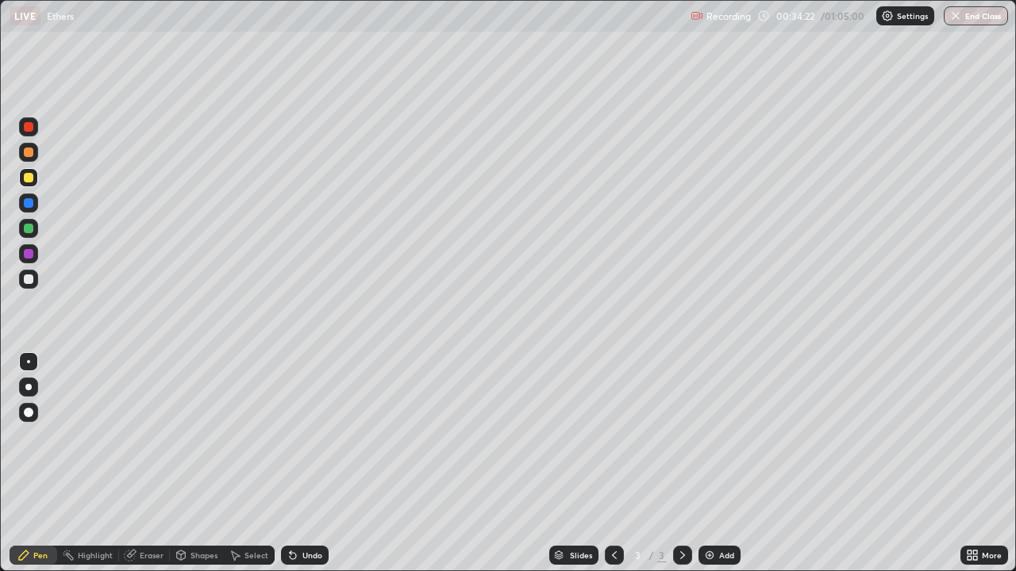
click at [32, 280] on div at bounding box center [29, 280] width 10 height 10
click at [143, 464] on div "Eraser" at bounding box center [152, 556] width 24 height 8
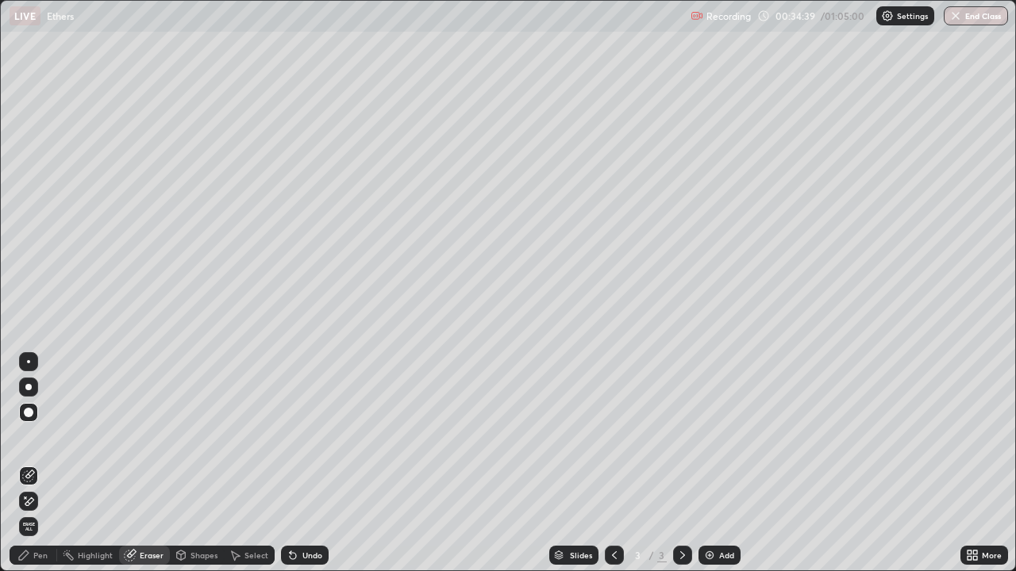
click at [32, 464] on div "Pen" at bounding box center [34, 555] width 48 height 19
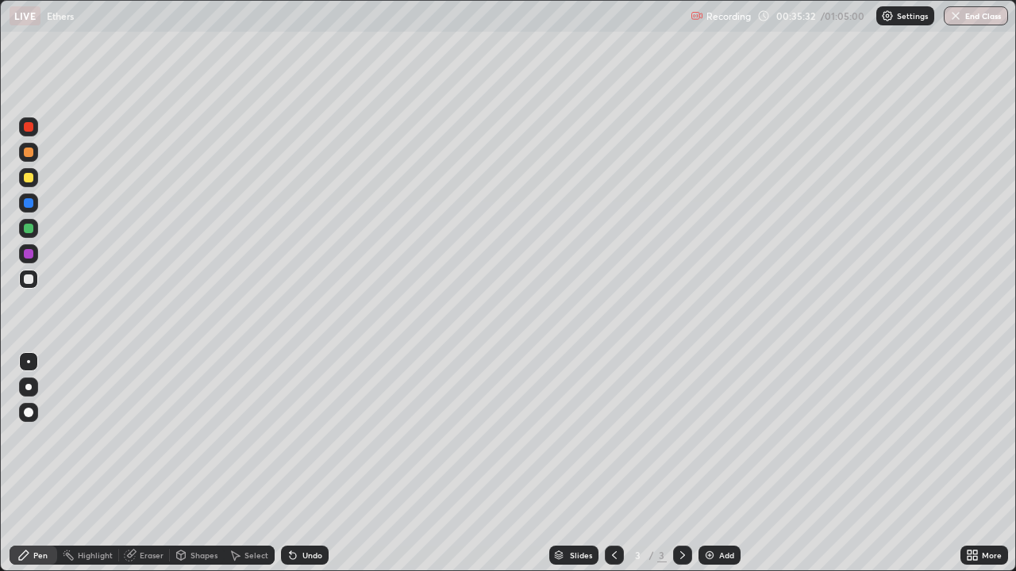
click at [34, 179] on div at bounding box center [28, 177] width 19 height 19
click at [248, 464] on div "Select" at bounding box center [256, 556] width 24 height 8
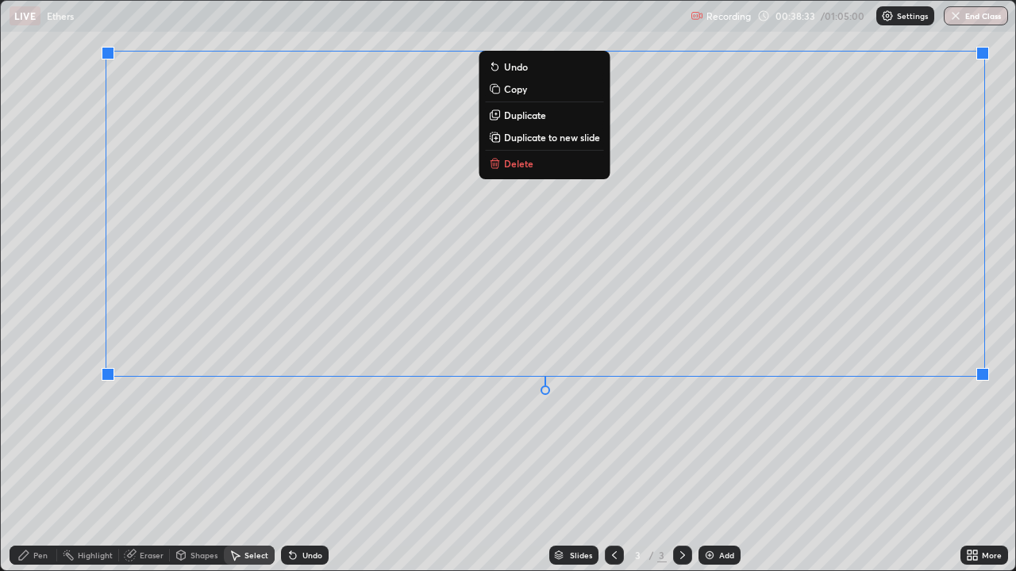
click at [520, 164] on p "Delete" at bounding box center [518, 163] width 29 height 13
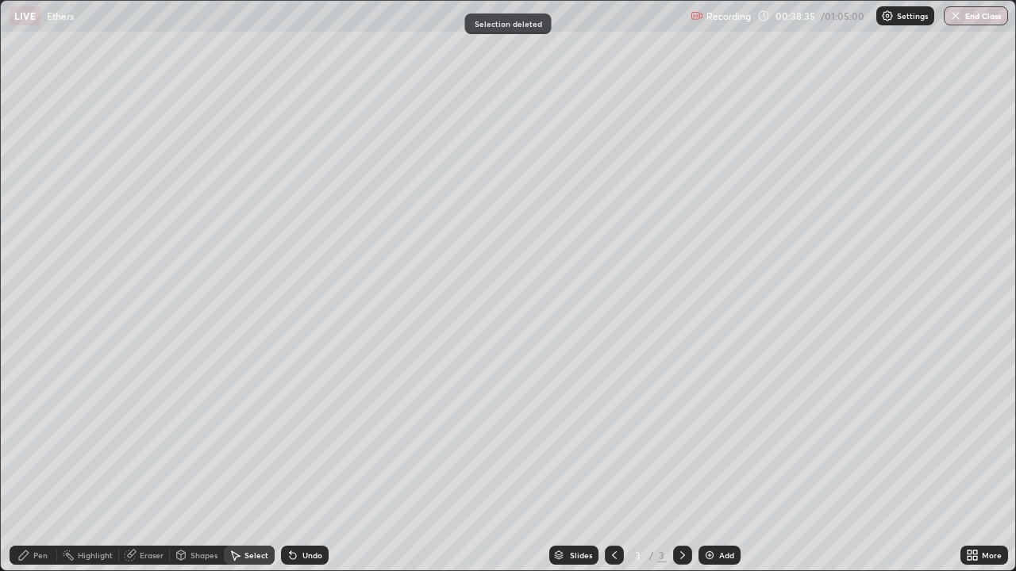
click at [47, 464] on div "Pen" at bounding box center [40, 556] width 14 height 8
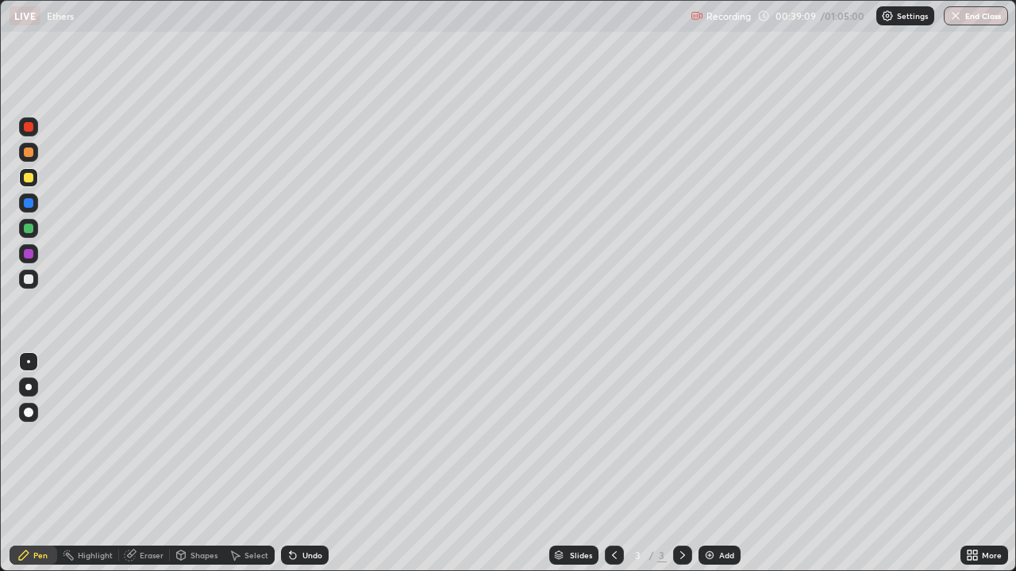
click at [32, 282] on div at bounding box center [29, 280] width 10 height 10
click at [157, 464] on div "Eraser" at bounding box center [152, 556] width 24 height 8
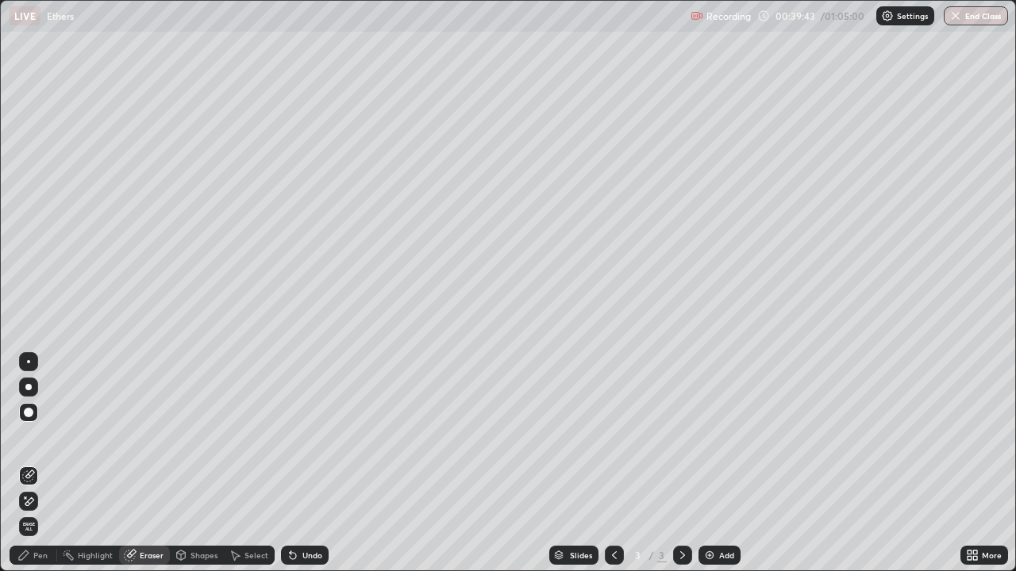
click at [46, 464] on div "Pen" at bounding box center [40, 556] width 14 height 8
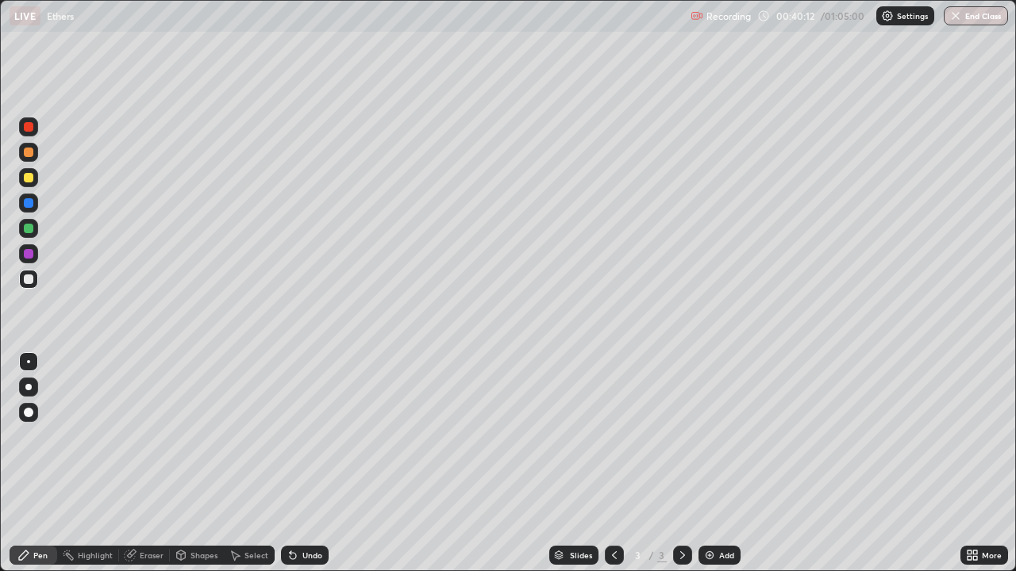
click at [249, 464] on div "Select" at bounding box center [256, 556] width 24 height 8
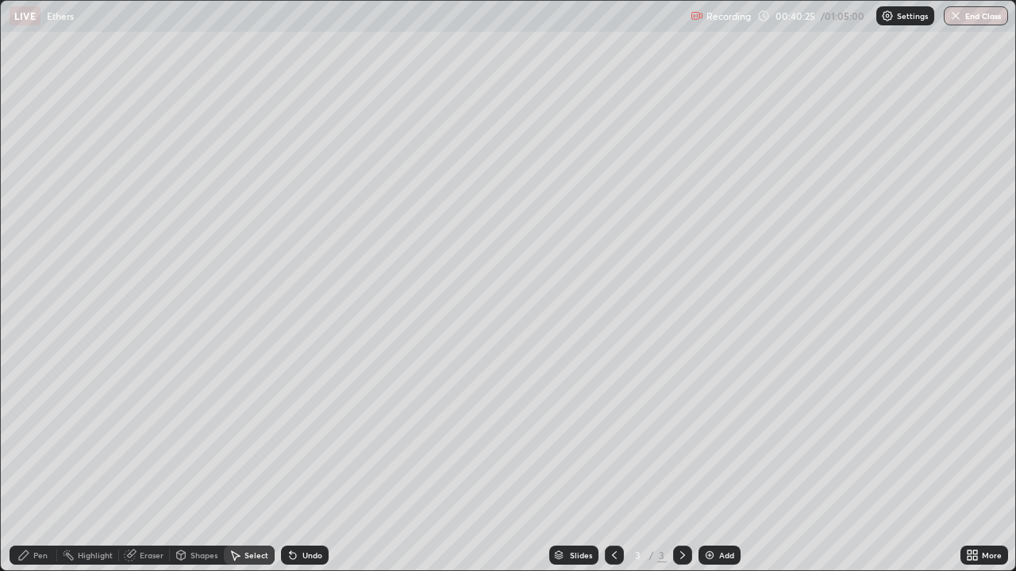
click at [43, 464] on div "Pen" at bounding box center [40, 556] width 14 height 8
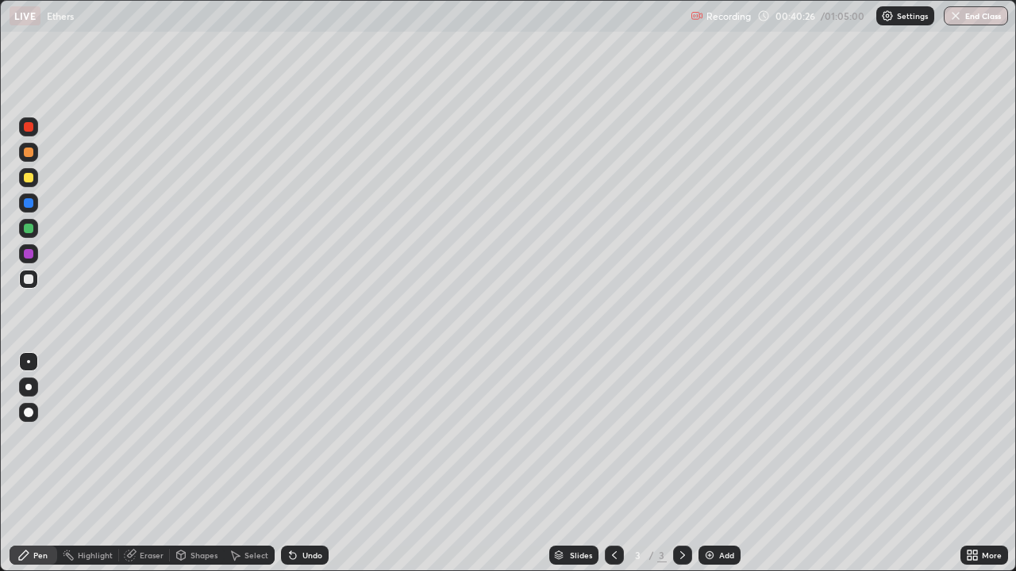
click at [33, 180] on div at bounding box center [29, 178] width 10 height 10
click at [29, 286] on div at bounding box center [28, 279] width 19 height 19
click at [162, 464] on div "Eraser" at bounding box center [152, 556] width 24 height 8
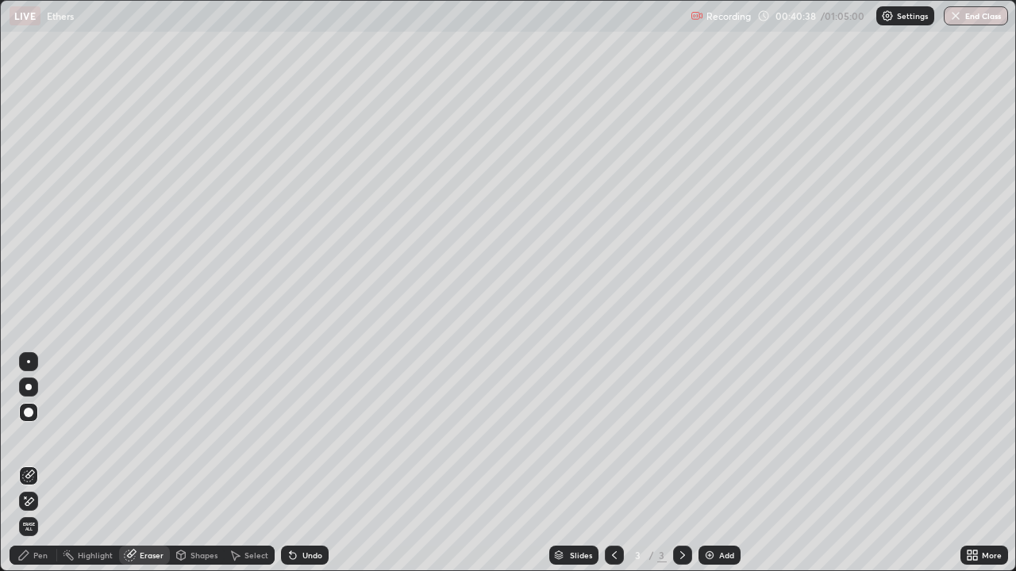
click at [38, 464] on div "Pen" at bounding box center [40, 556] width 14 height 8
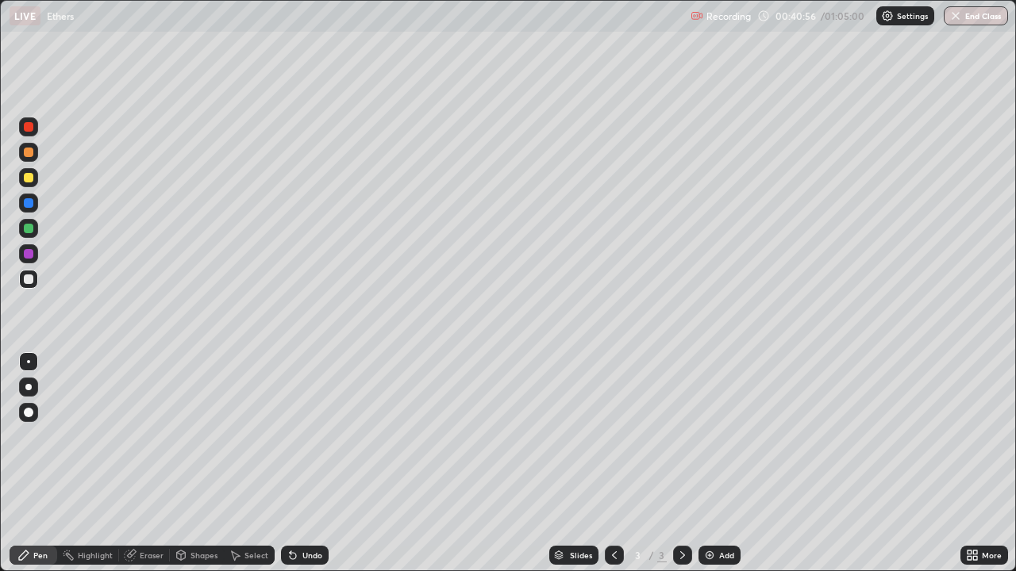
click at [247, 464] on div "Select" at bounding box center [256, 556] width 24 height 8
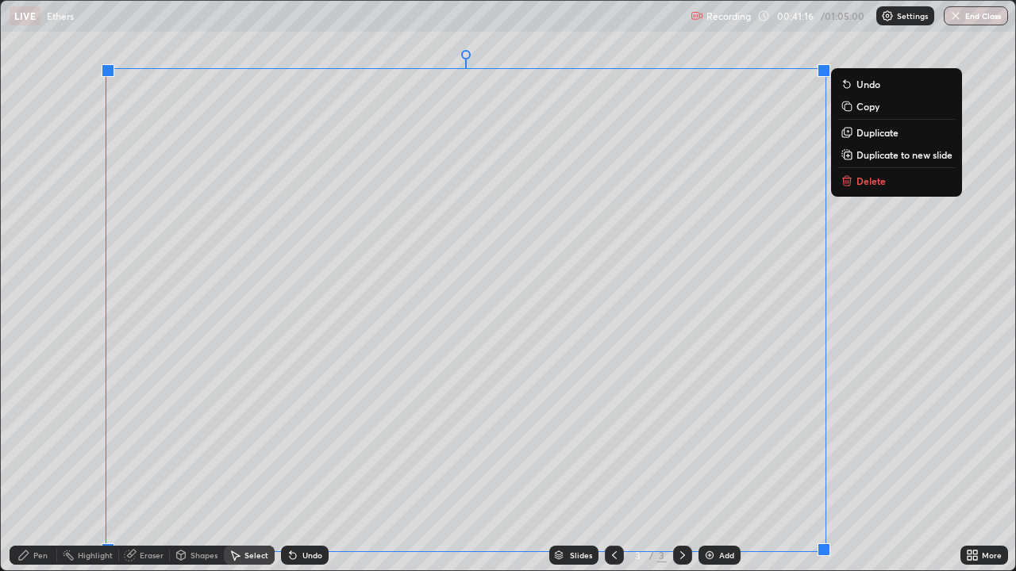
click at [857, 183] on p "Delete" at bounding box center [870, 181] width 29 height 13
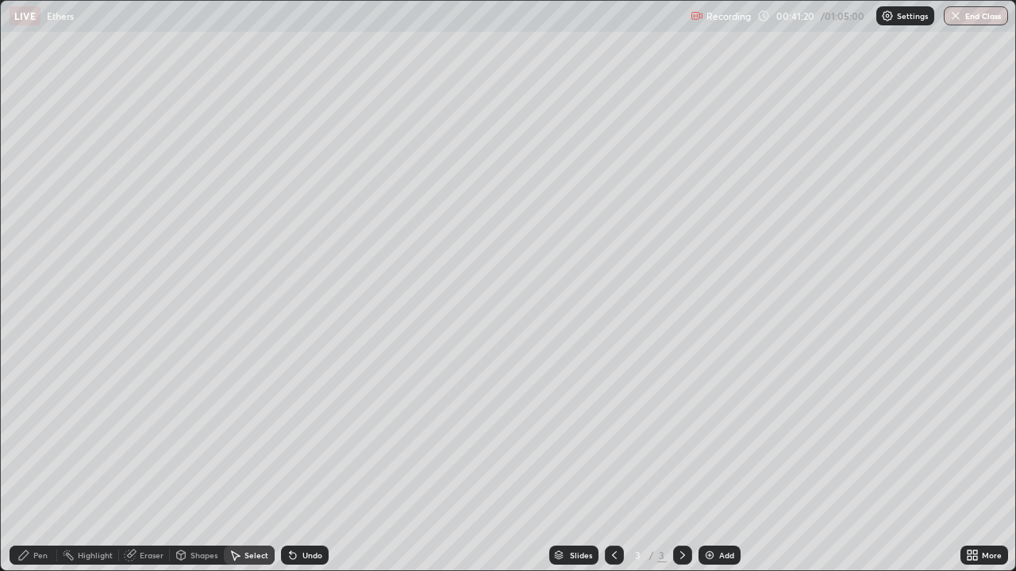
click at [48, 464] on div "Pen" at bounding box center [34, 555] width 48 height 19
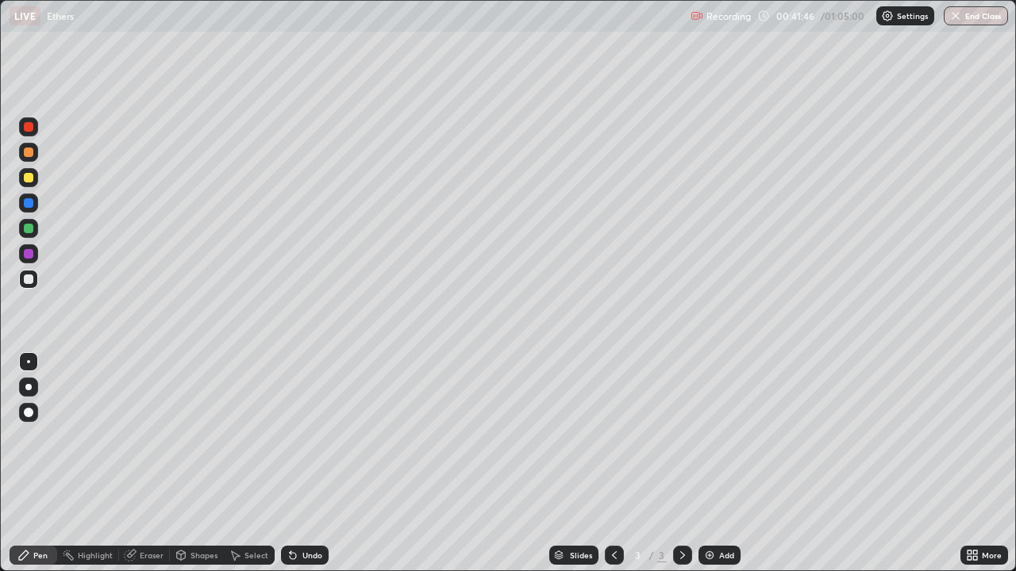
click at [151, 464] on div "Eraser" at bounding box center [152, 556] width 24 height 8
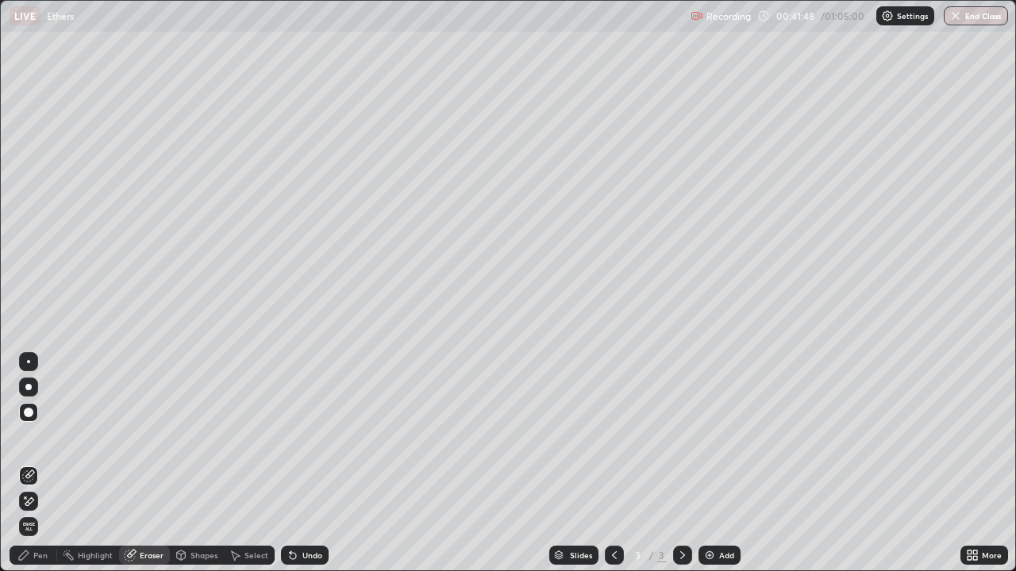
click at [42, 464] on div "Pen" at bounding box center [40, 556] width 14 height 8
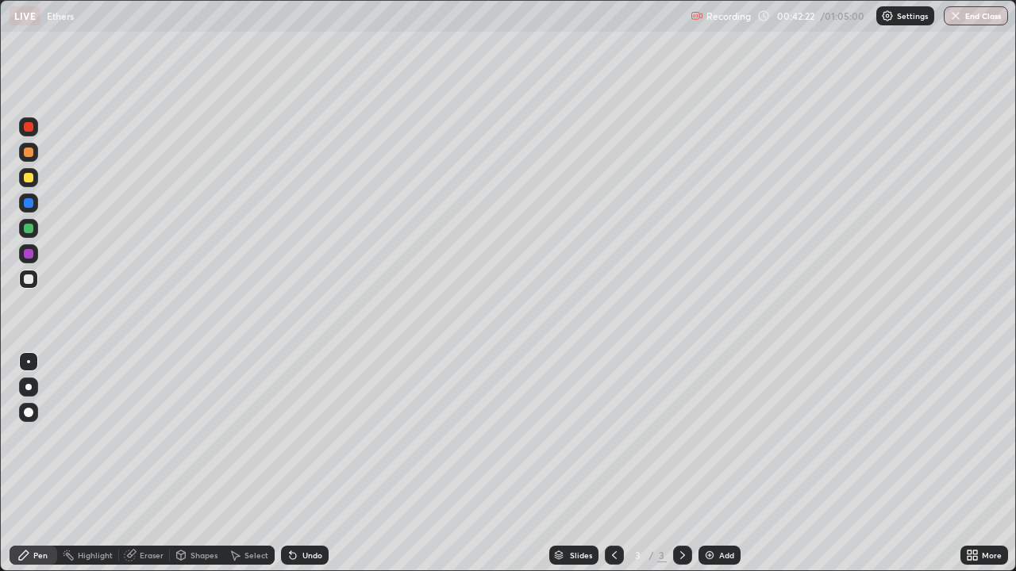
click at [159, 464] on div "Eraser" at bounding box center [152, 556] width 24 height 8
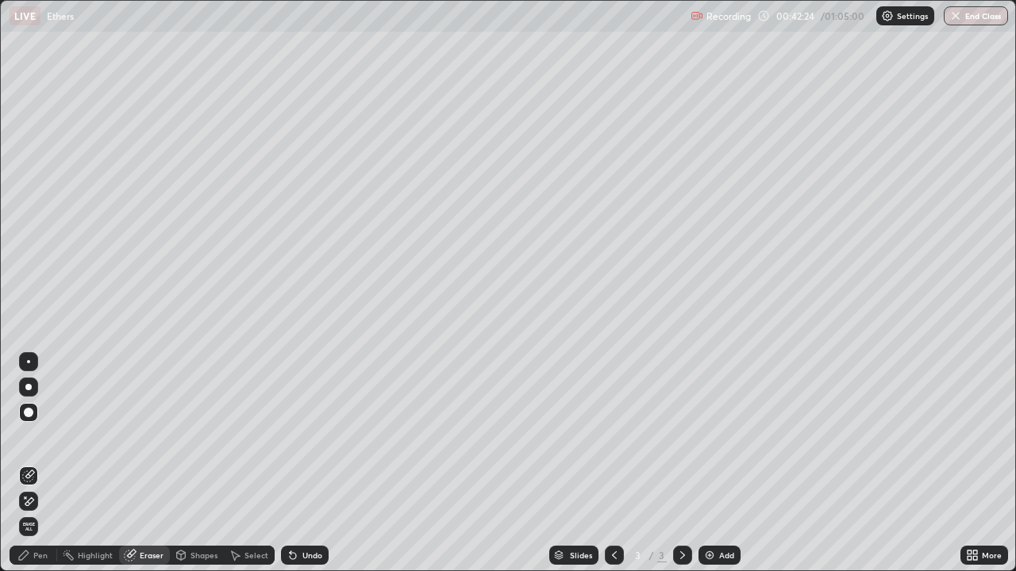
click at [48, 464] on div "Pen" at bounding box center [34, 555] width 48 height 19
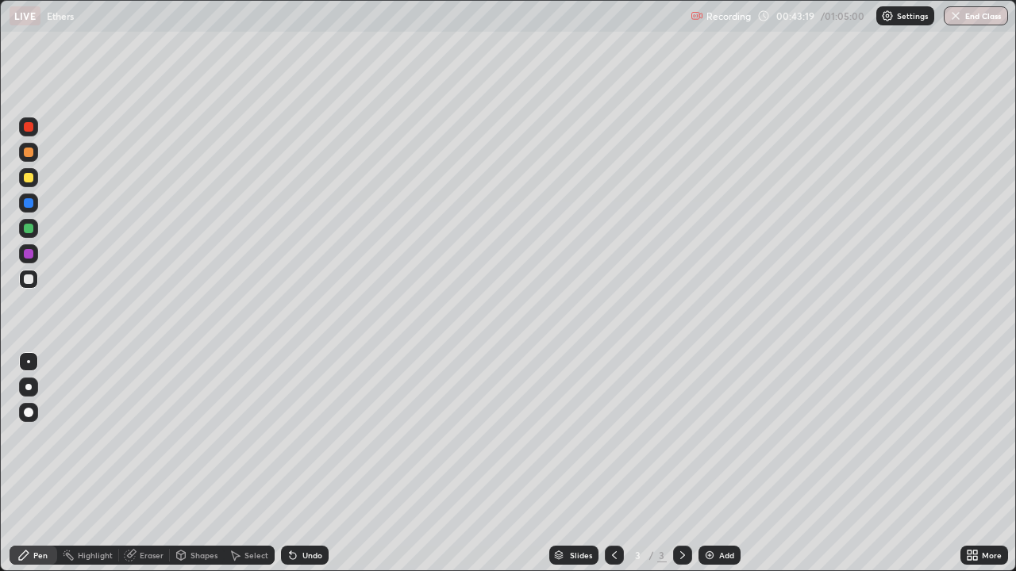
click at [155, 464] on div "Eraser" at bounding box center [152, 556] width 24 height 8
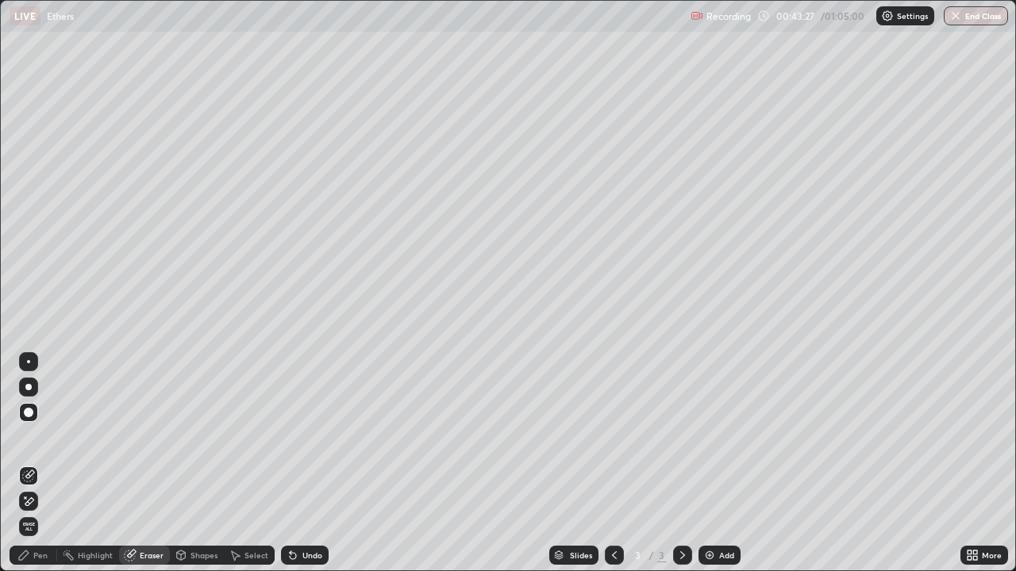
click at [39, 464] on div "Pen" at bounding box center [40, 556] width 14 height 8
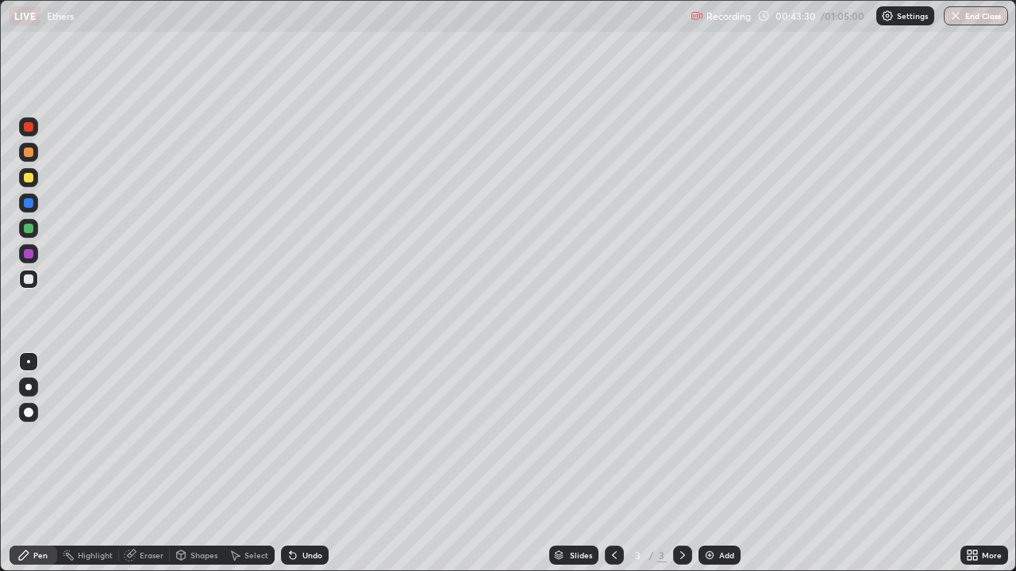
click at [31, 176] on div at bounding box center [29, 178] width 10 height 10
click at [25, 278] on div at bounding box center [29, 280] width 10 height 10
click at [157, 464] on div "Eraser" at bounding box center [152, 556] width 24 height 8
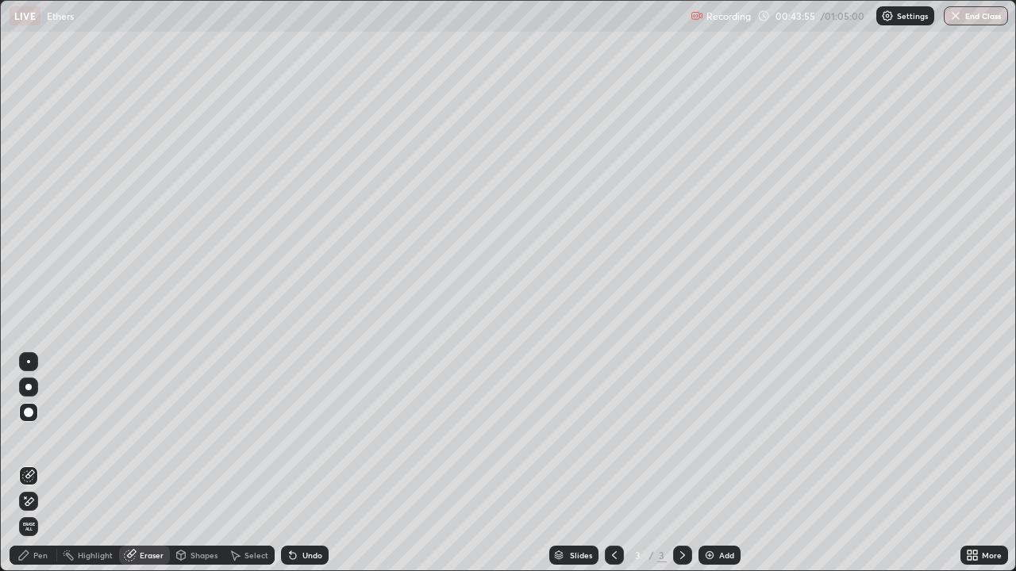
click at [37, 464] on div "Pen" at bounding box center [40, 556] width 14 height 8
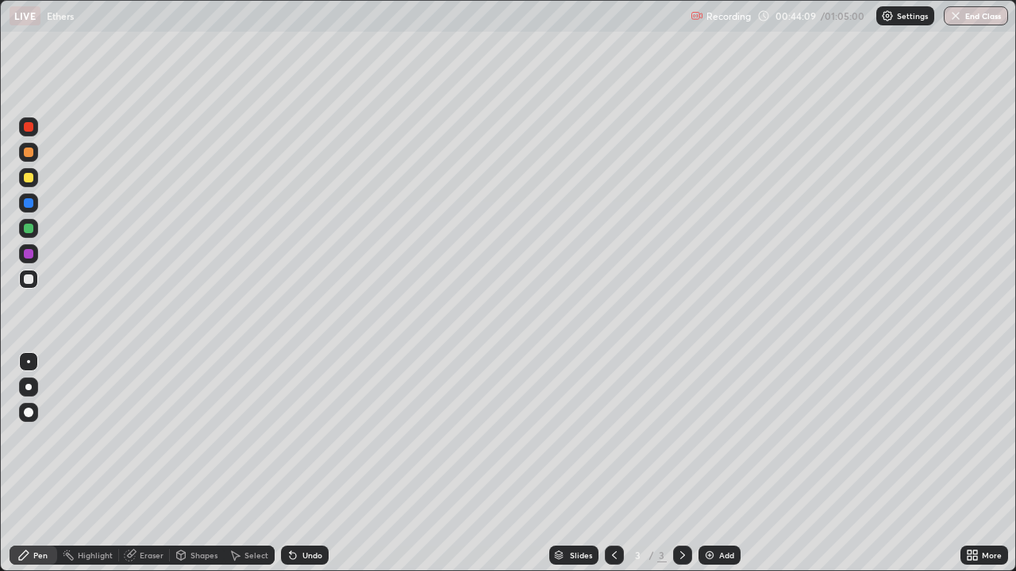
click at [305, 464] on div "Undo" at bounding box center [312, 556] width 20 height 8
click at [165, 464] on div "Eraser" at bounding box center [144, 555] width 51 height 19
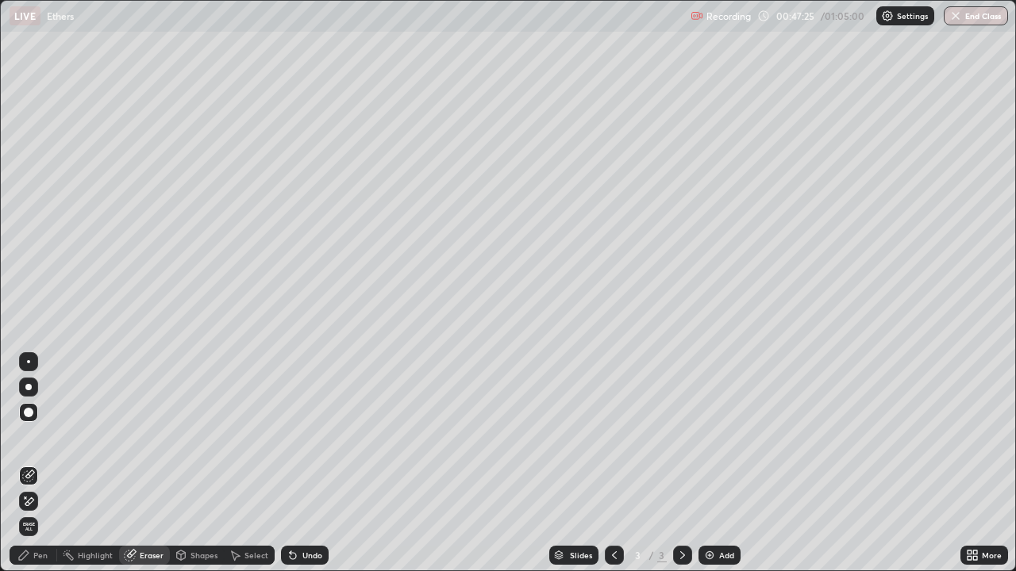
click at [45, 464] on div "Pen" at bounding box center [40, 556] width 14 height 8
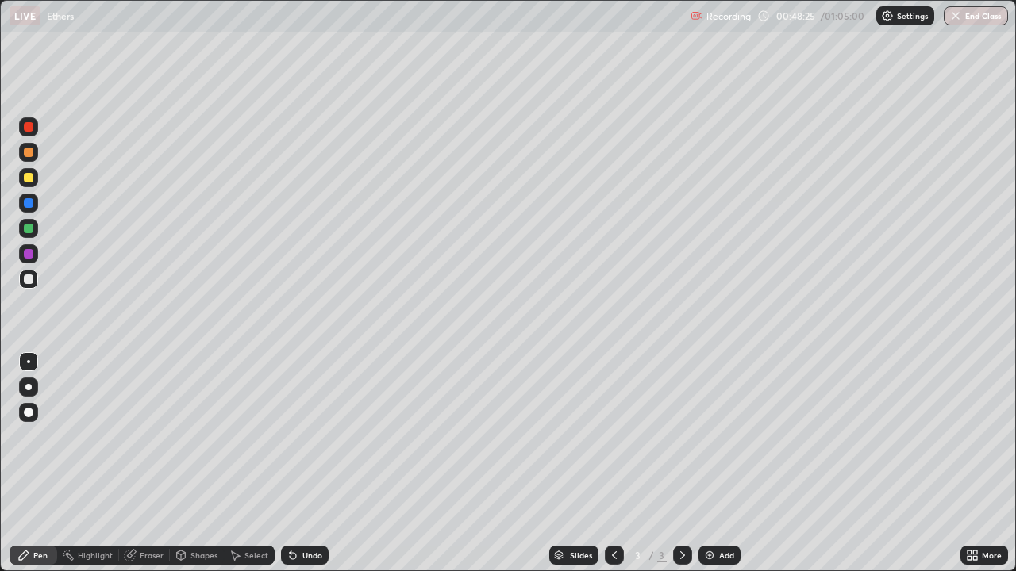
click at [252, 464] on div "Select" at bounding box center [256, 556] width 24 height 8
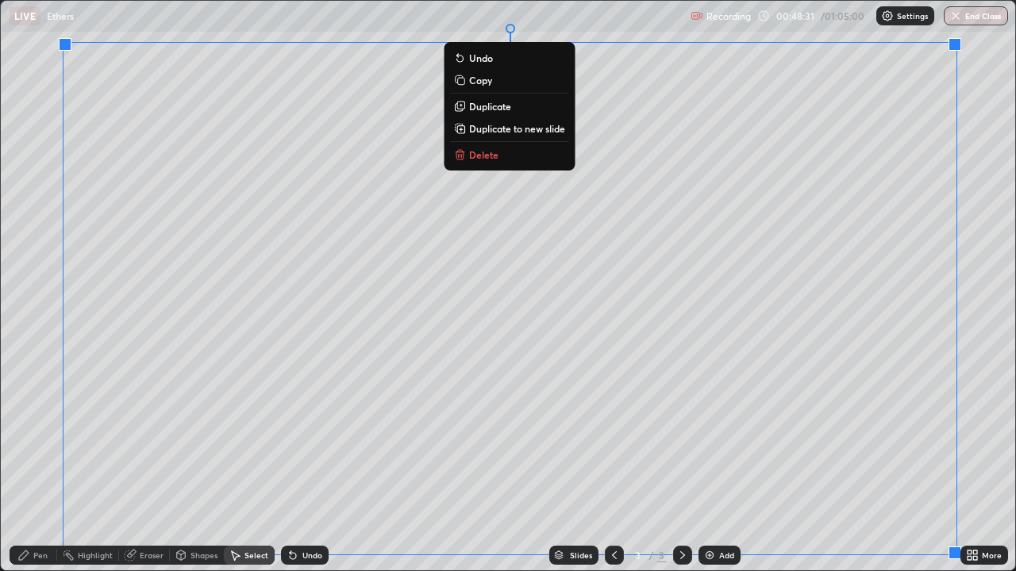
click at [490, 158] on p "Delete" at bounding box center [483, 154] width 29 height 13
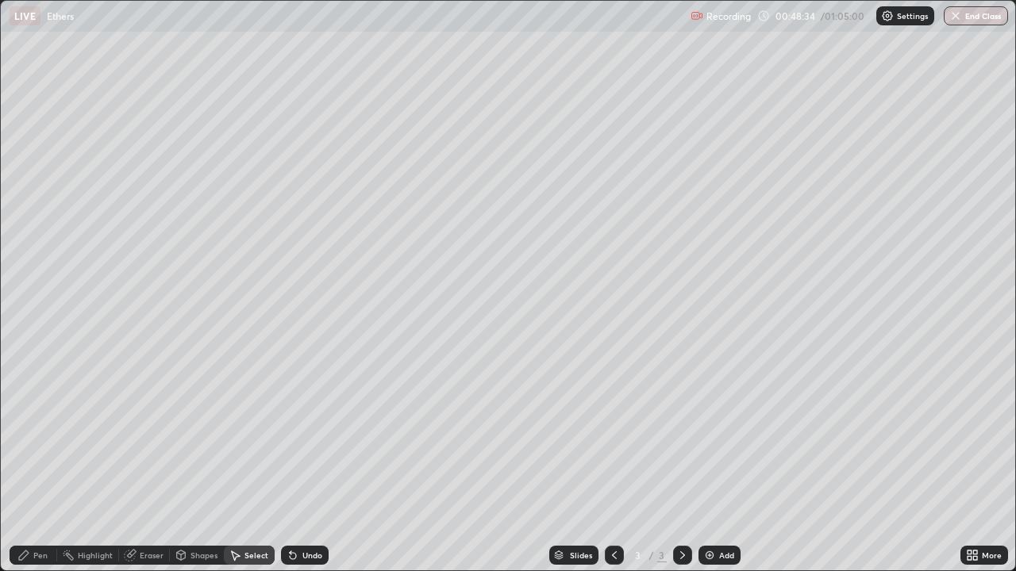
click at [45, 464] on div "Pen" at bounding box center [40, 556] width 14 height 8
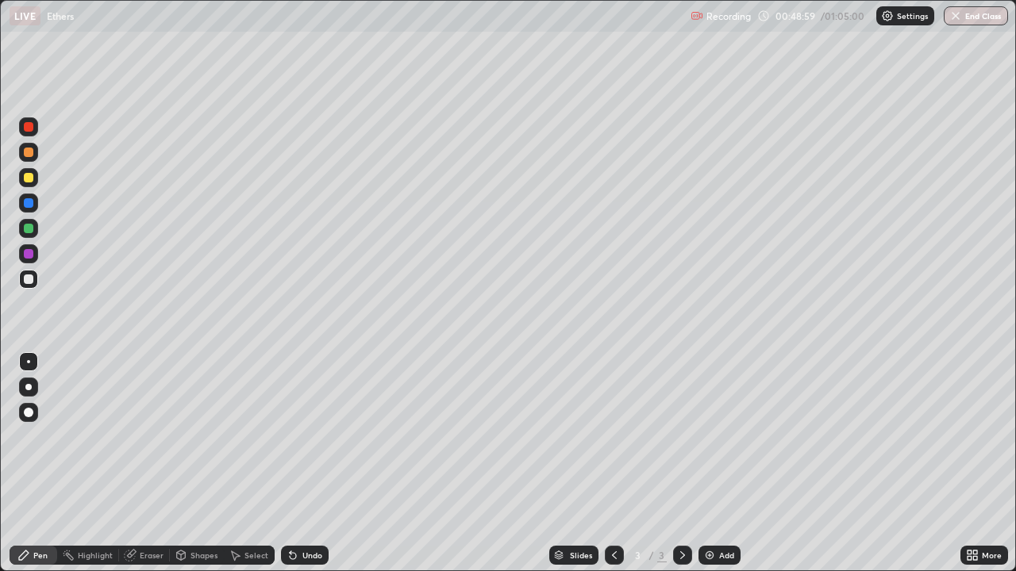
click at [152, 464] on div "Eraser" at bounding box center [152, 556] width 24 height 8
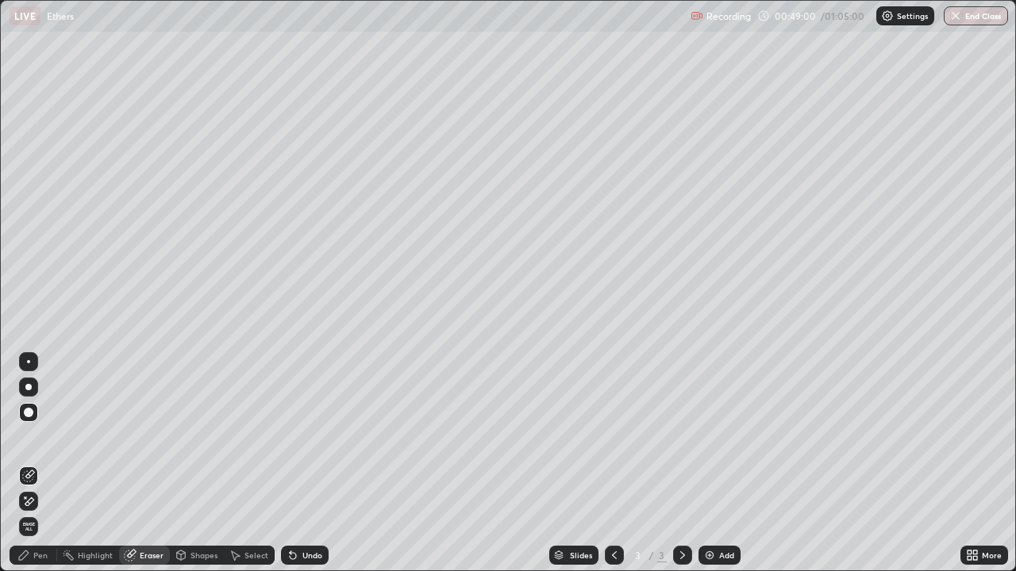
click at [40, 464] on div "Pen" at bounding box center [40, 556] width 14 height 8
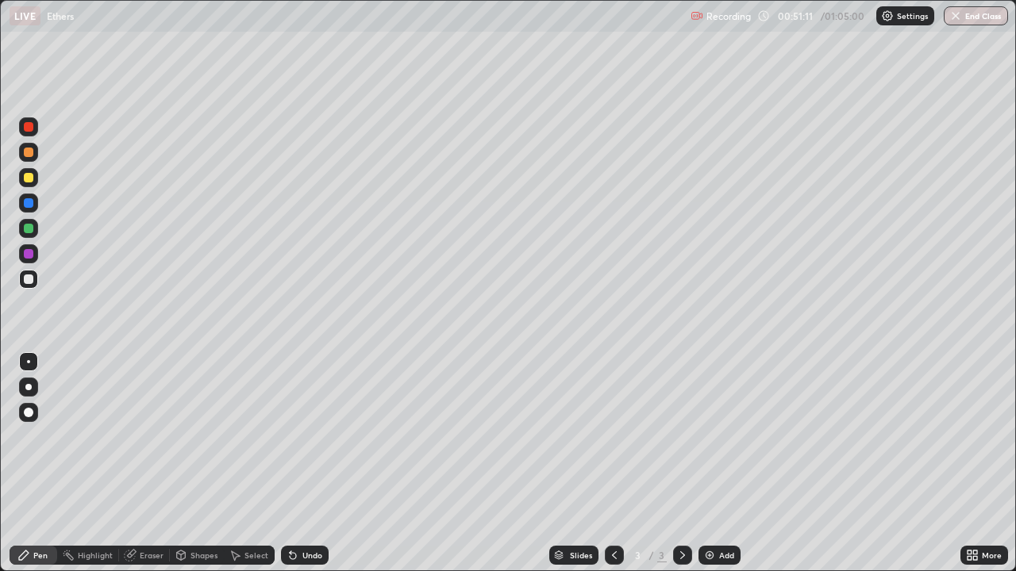
click at [240, 464] on icon at bounding box center [235, 555] width 13 height 13
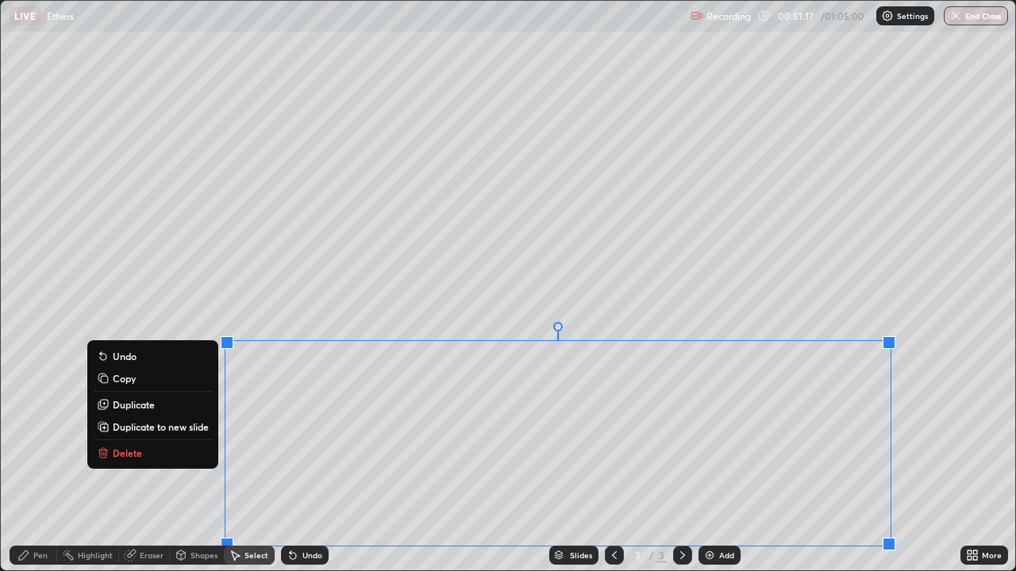
click at [137, 452] on p "Delete" at bounding box center [127, 453] width 29 height 13
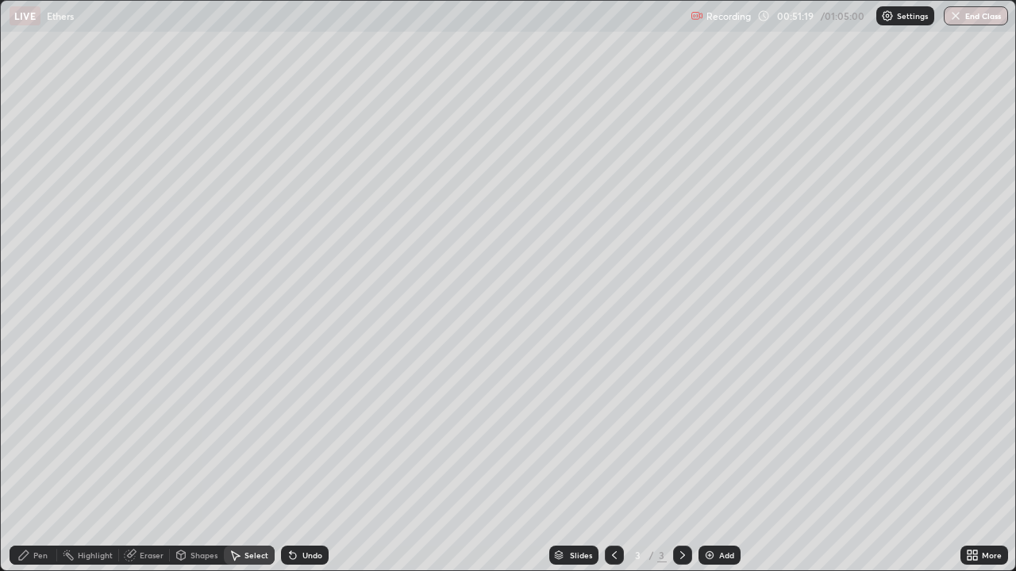
click at [46, 464] on div "Pen" at bounding box center [40, 556] width 14 height 8
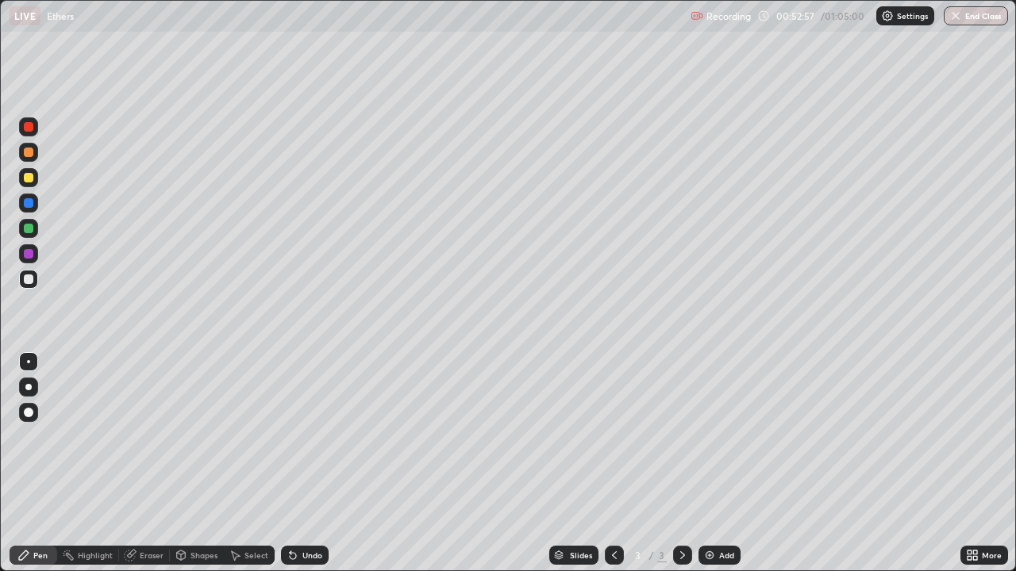
click at [159, 464] on div "Eraser" at bounding box center [152, 556] width 24 height 8
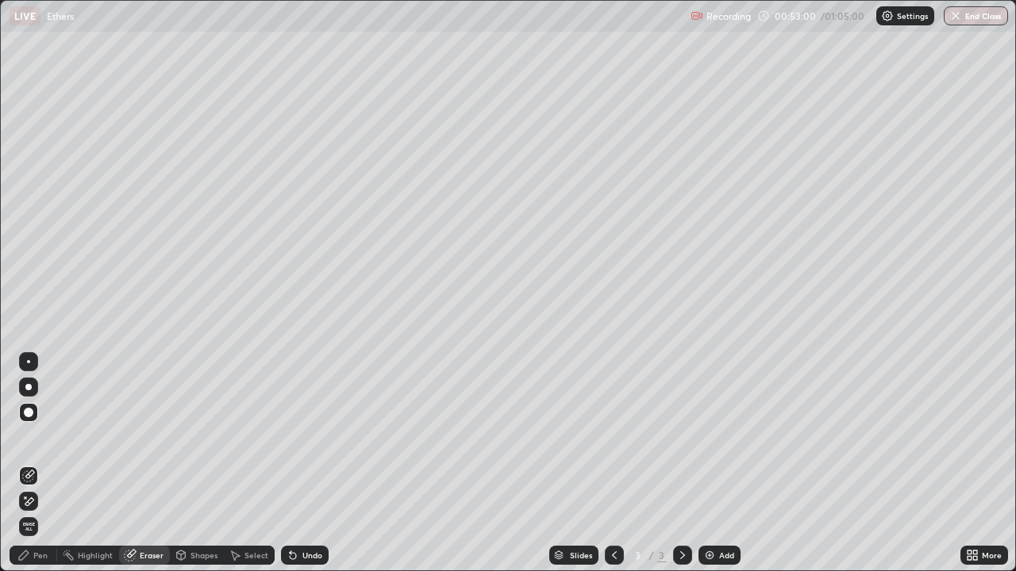
click at [44, 464] on div "Pen" at bounding box center [40, 556] width 14 height 8
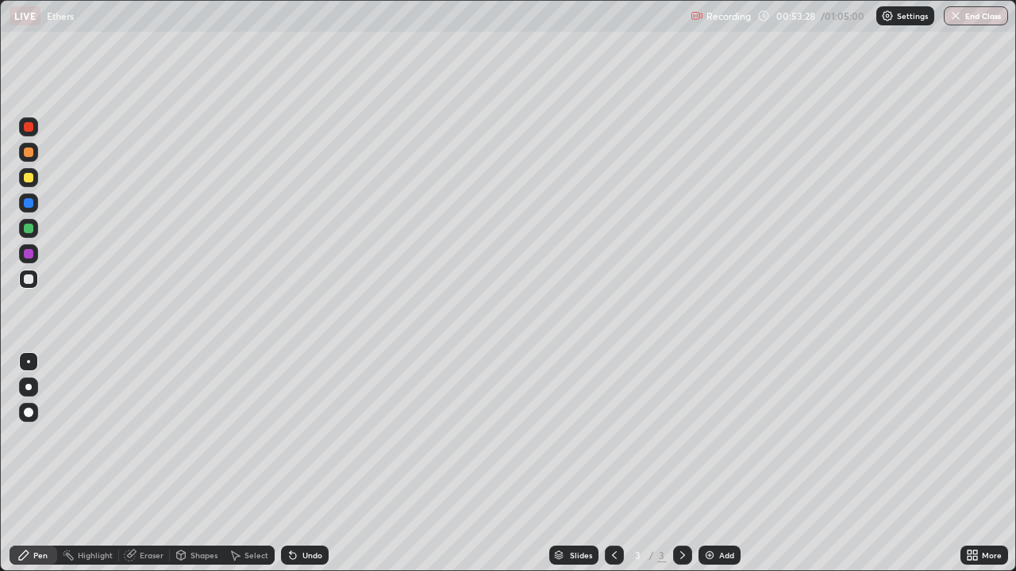
click at [160, 464] on div "Eraser" at bounding box center [152, 556] width 24 height 8
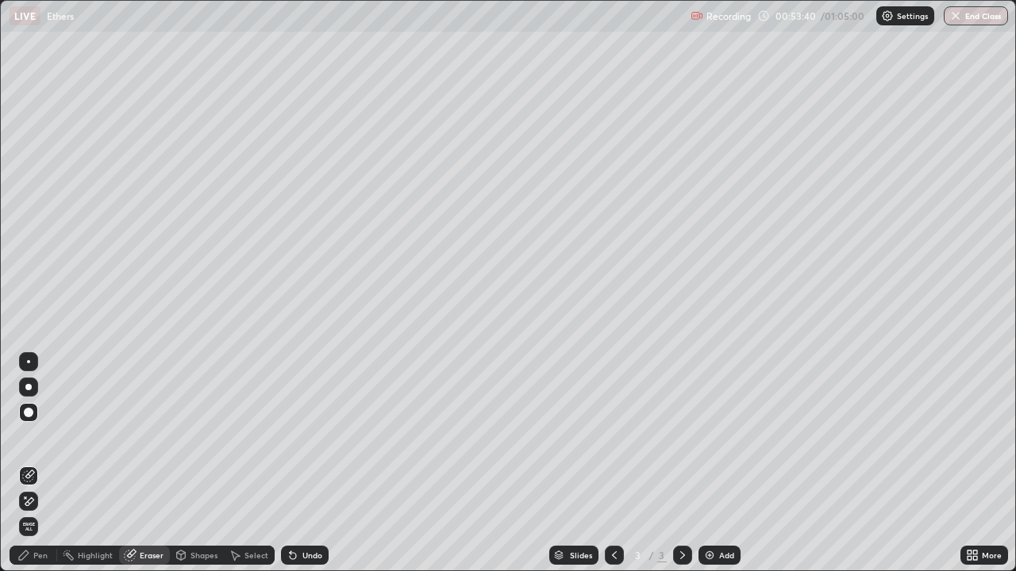
click at [257, 464] on div "Select" at bounding box center [256, 556] width 24 height 8
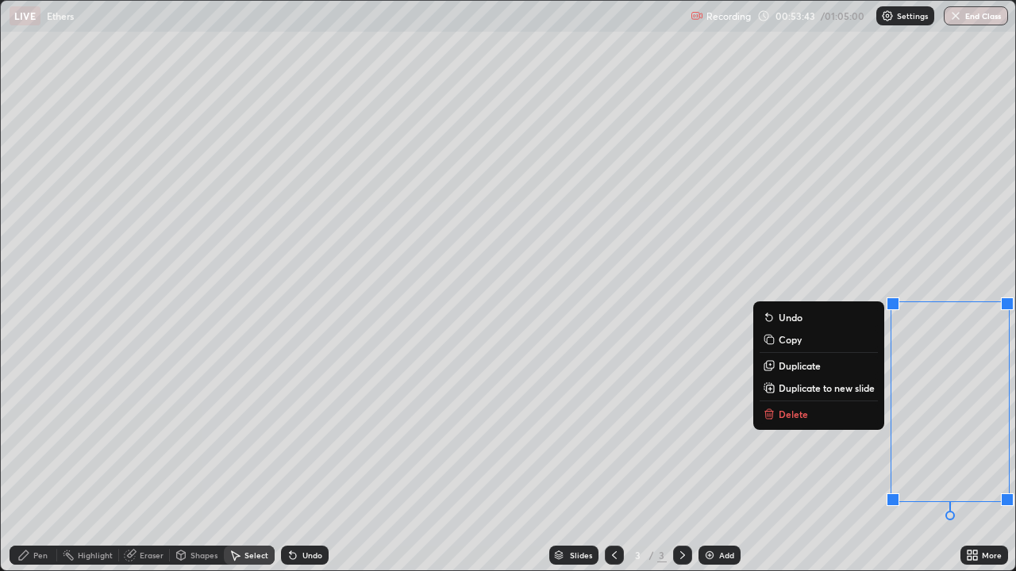
click at [802, 410] on p "Delete" at bounding box center [793, 414] width 29 height 13
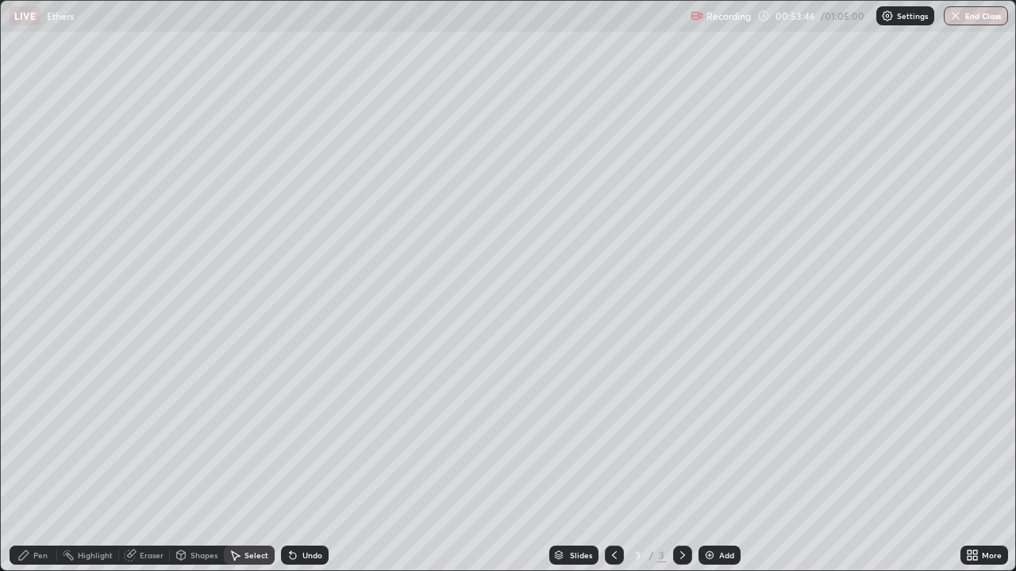
click at [48, 464] on div "Pen" at bounding box center [34, 555] width 48 height 19
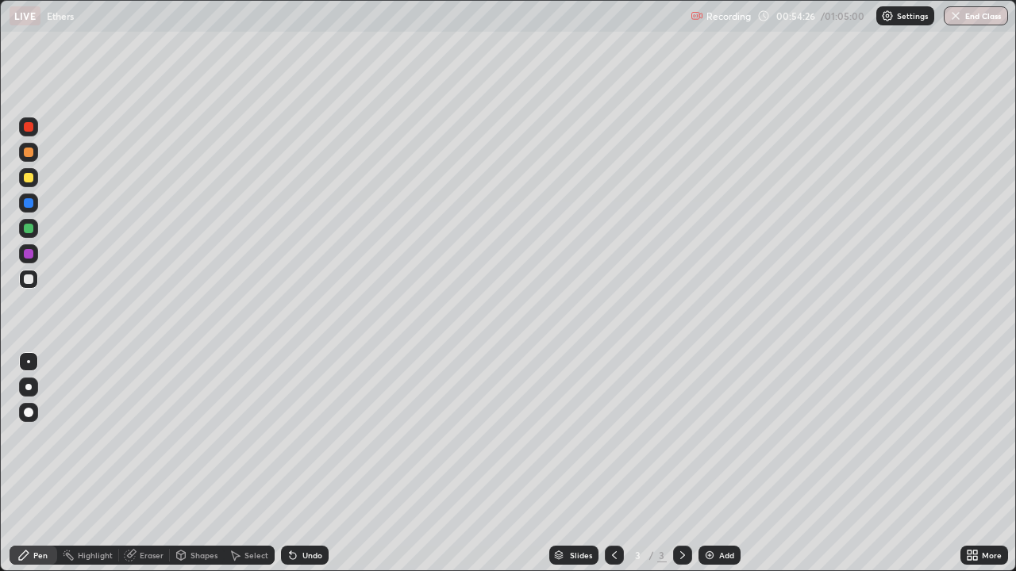
click at [156, 464] on div "Eraser" at bounding box center [152, 556] width 24 height 8
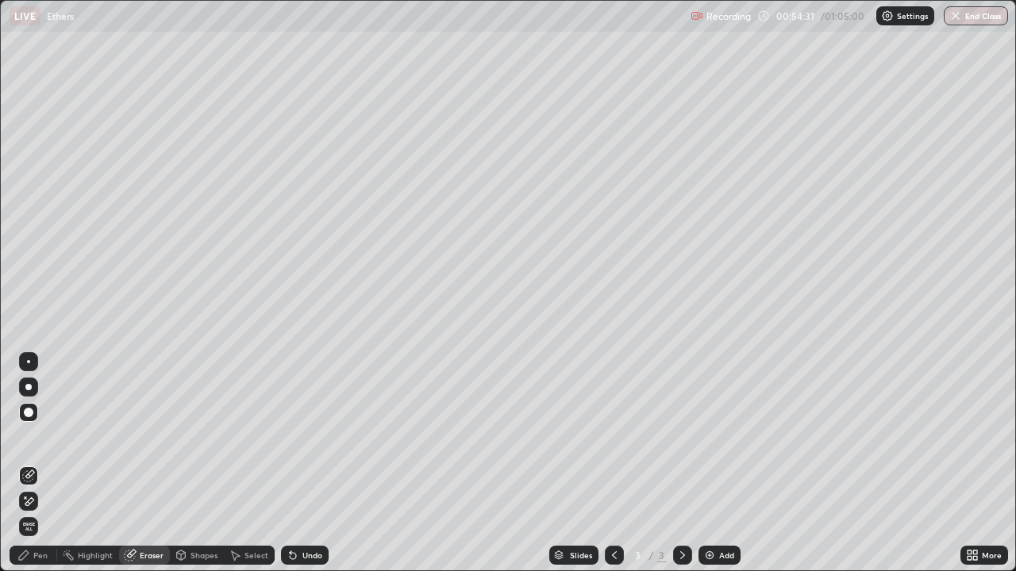
click at [43, 464] on div "Pen" at bounding box center [40, 556] width 14 height 8
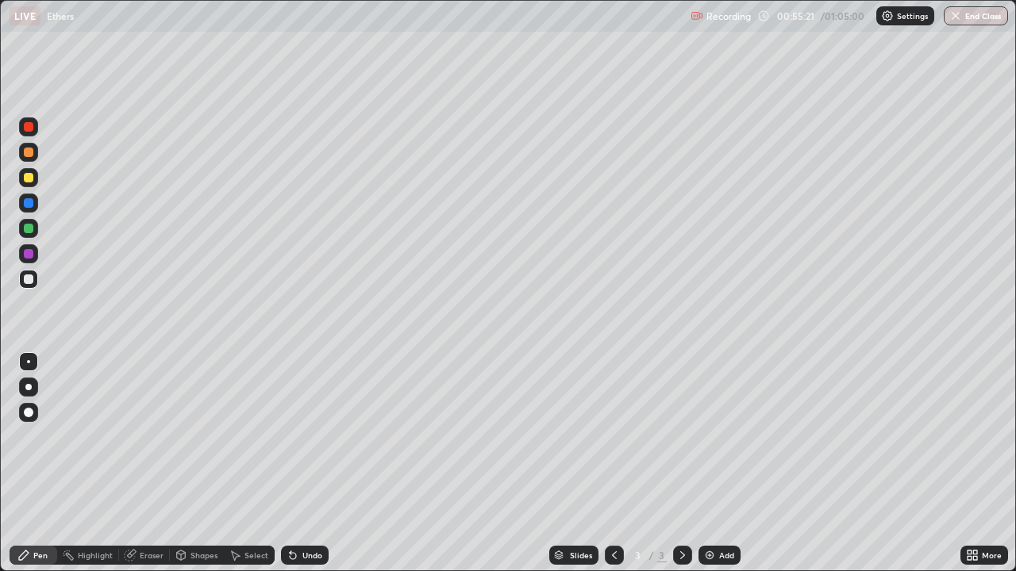
click at [152, 464] on div "Eraser" at bounding box center [152, 556] width 24 height 8
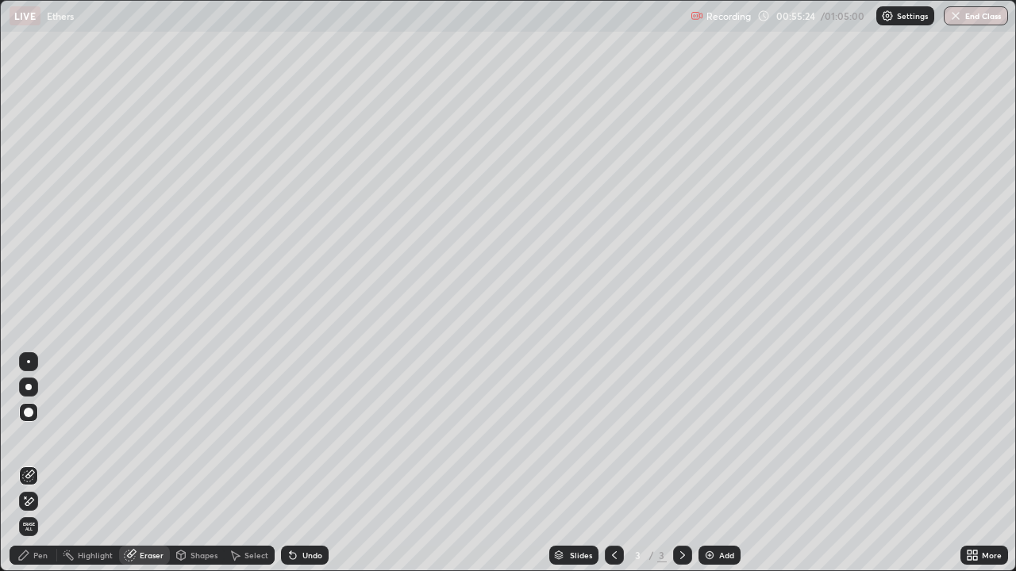
click at [256, 464] on div "Select" at bounding box center [256, 556] width 24 height 8
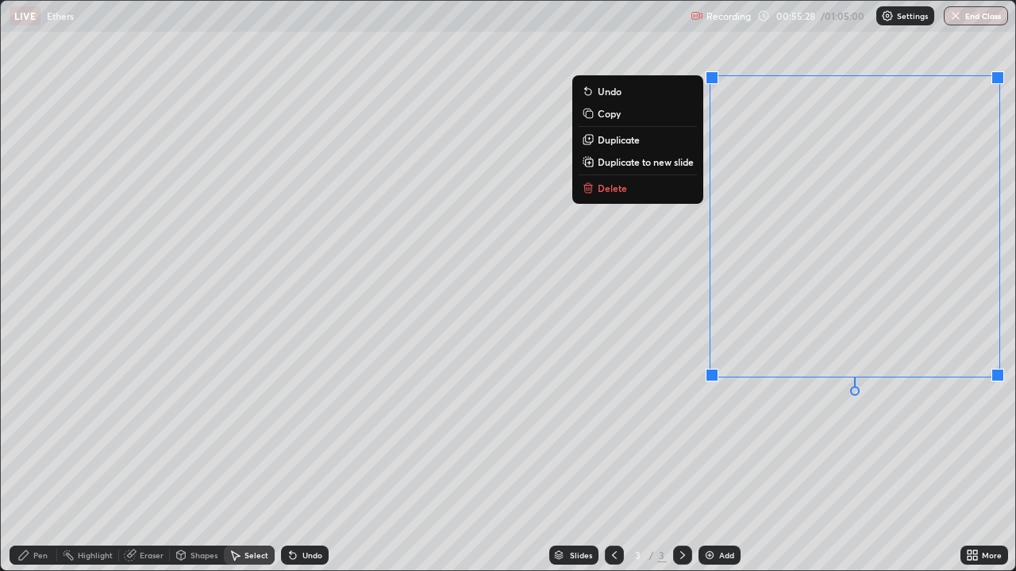
click at [622, 191] on p "Delete" at bounding box center [612, 188] width 29 height 13
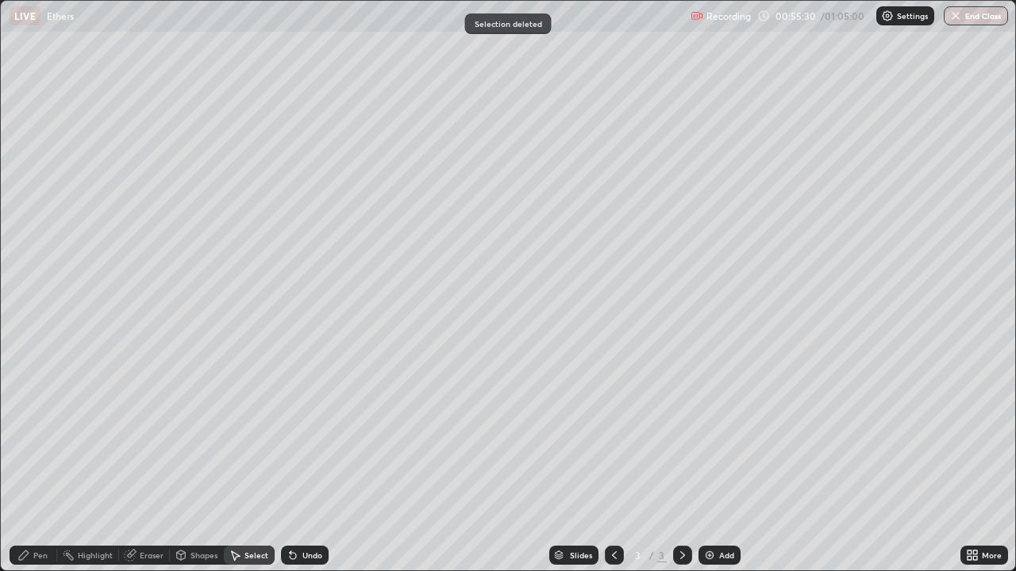
click at [160, 464] on div "Eraser" at bounding box center [152, 556] width 24 height 8
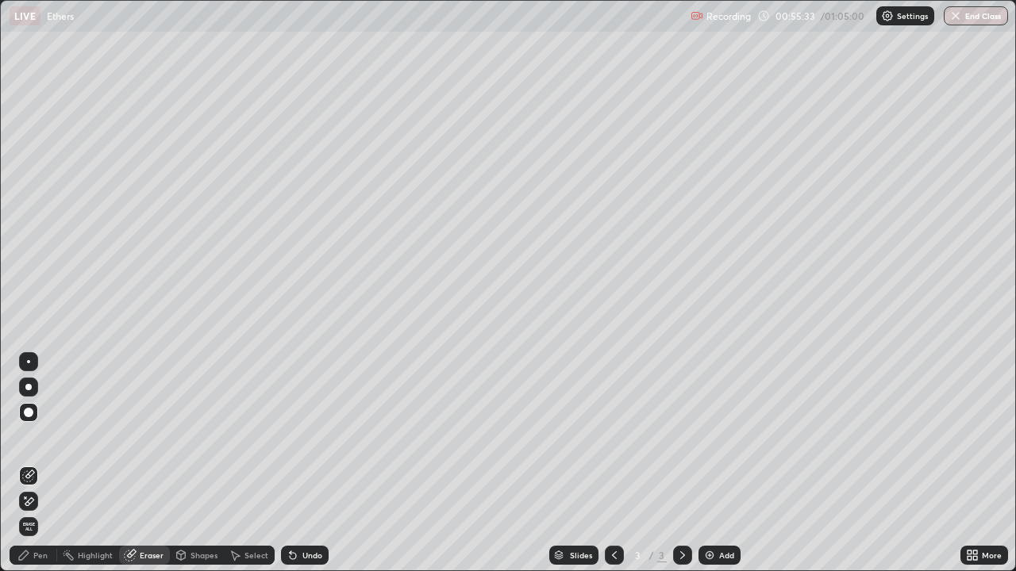
click at [42, 464] on div "Pen" at bounding box center [40, 556] width 14 height 8
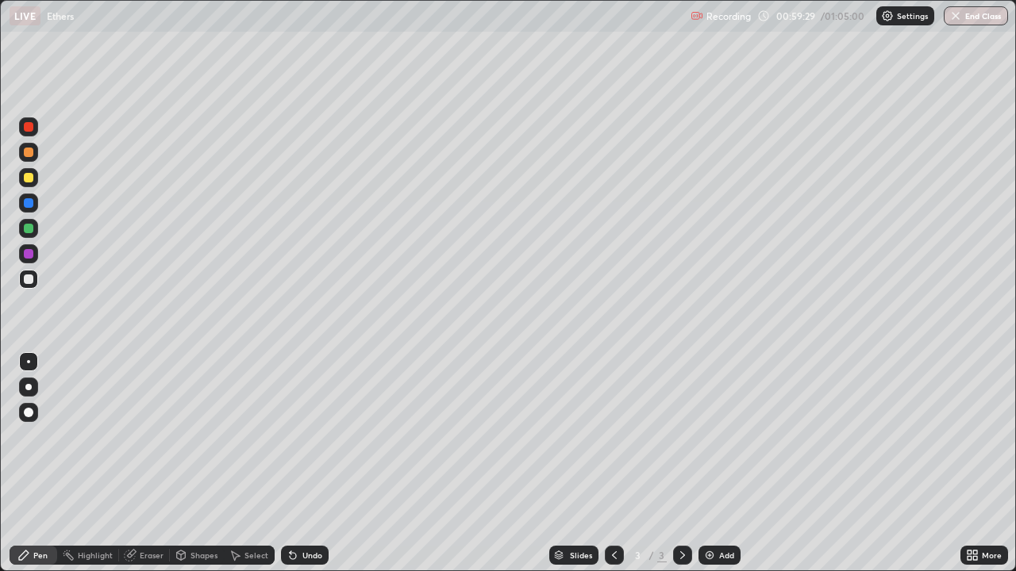
click at [969, 16] on button "End Class" at bounding box center [976, 15] width 64 height 19
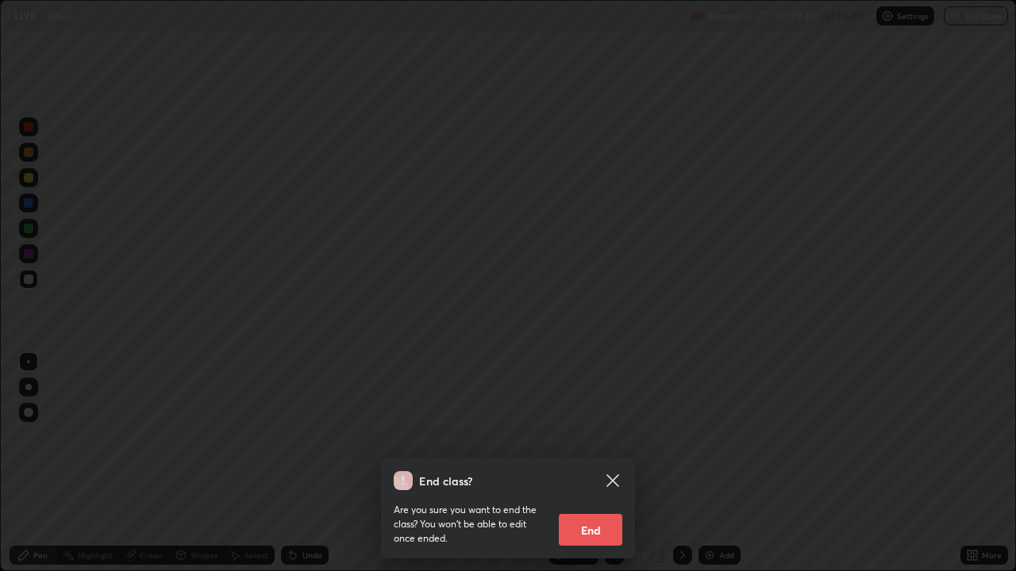
click at [594, 464] on button "End" at bounding box center [590, 530] width 63 height 32
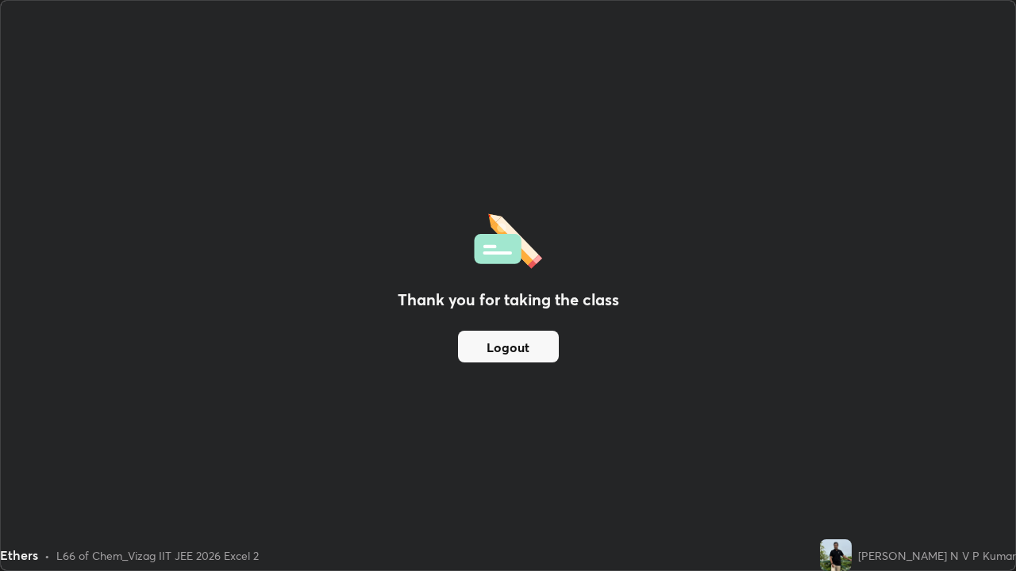
click at [514, 348] on button "Logout" at bounding box center [508, 347] width 101 height 32
click at [480, 348] on button "Logout" at bounding box center [508, 347] width 101 height 32
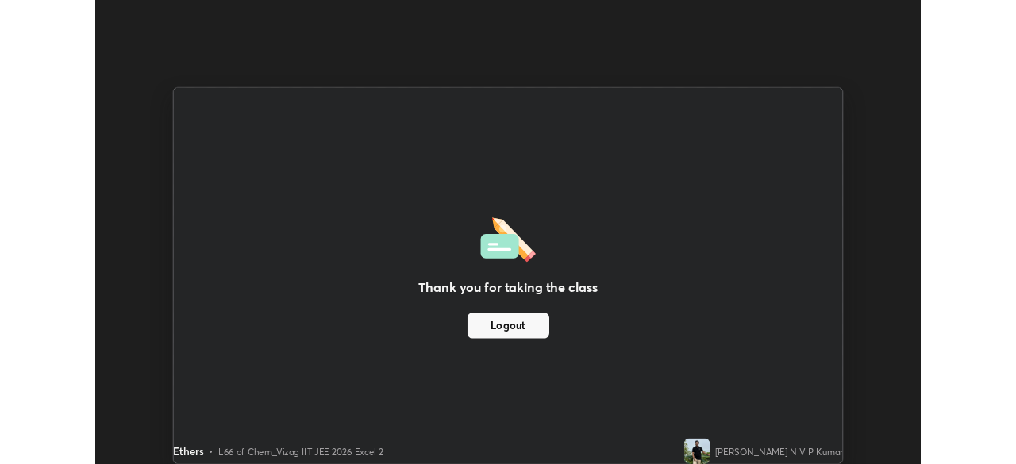
scroll to position [78908, 78357]
